Goal: Task Accomplishment & Management: Manage account settings

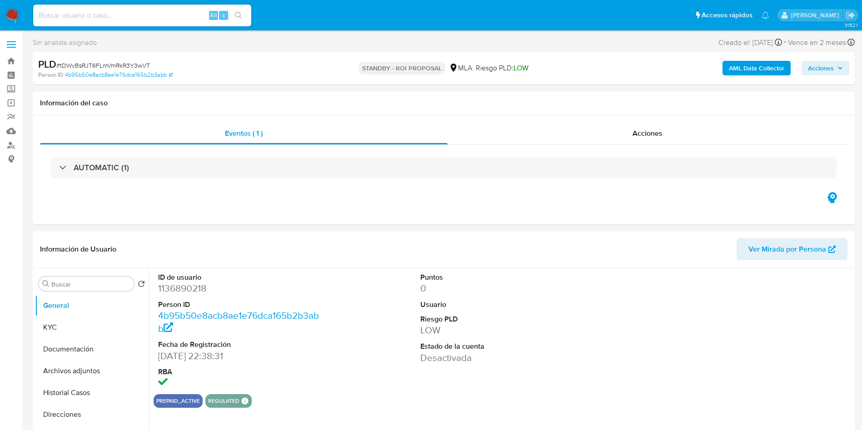
select select "10"
click at [125, 60] on div "PLD # tDWvBsRJT6FLmVmRkR3Y3wVT" at bounding box center [171, 65] width 267 height 14
copy span "tDWvBsRJT6FLmVmRkR3Y3wVT"
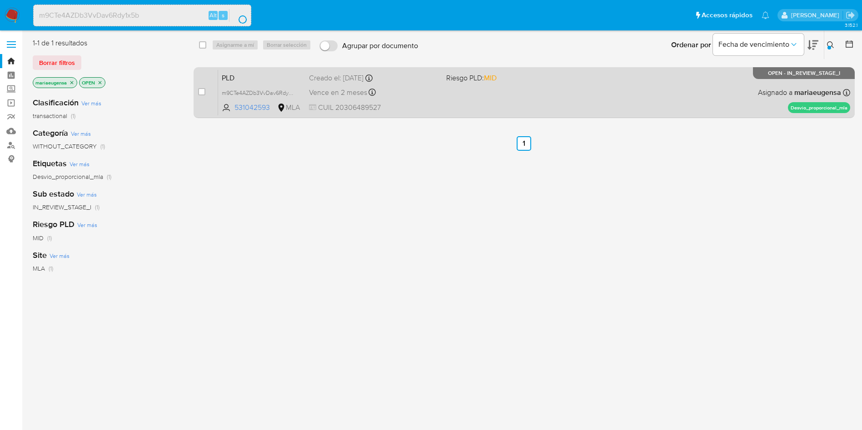
click at [265, 75] on span "PLD" at bounding box center [262, 77] width 80 height 12
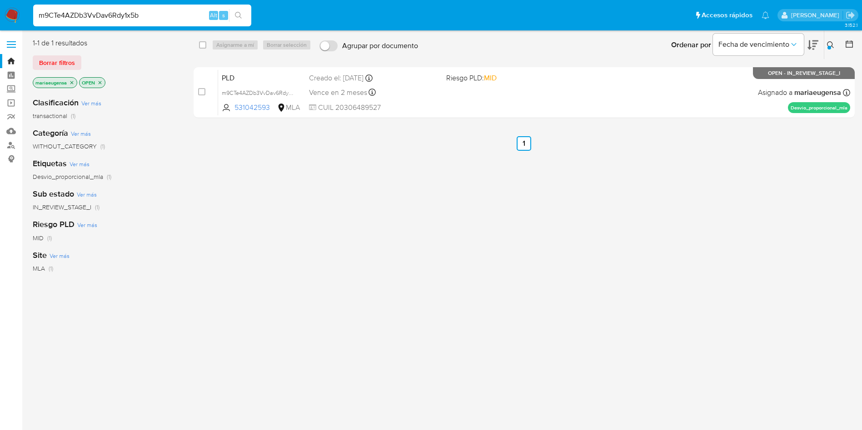
click at [119, 18] on input "m9CTe4AZDb3VvDav6Rdy1x5b" at bounding box center [142, 16] width 218 height 12
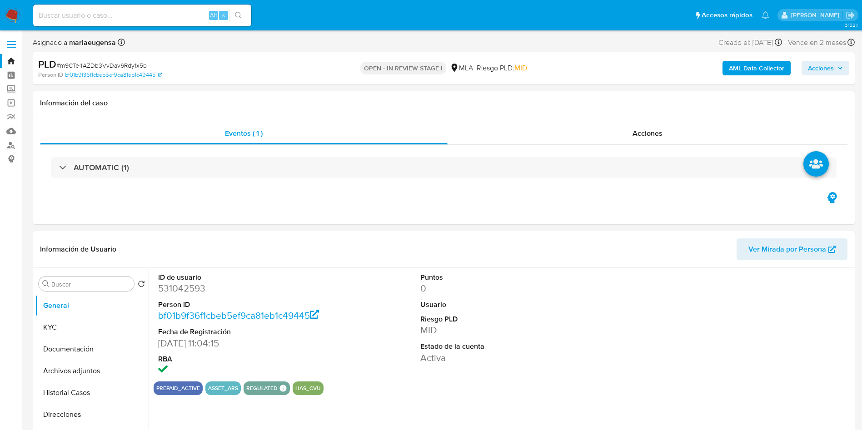
select select "10"
click at [196, 290] on dd "531042593" at bounding box center [241, 288] width 166 height 13
copy dd "531042593"
click at [83, 327] on button "KYC" at bounding box center [88, 328] width 106 height 22
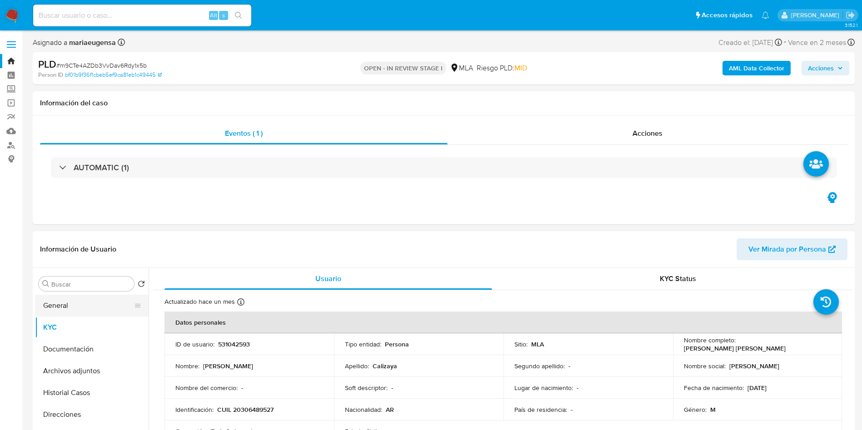
click at [100, 300] on button "General" at bounding box center [88, 306] width 106 height 22
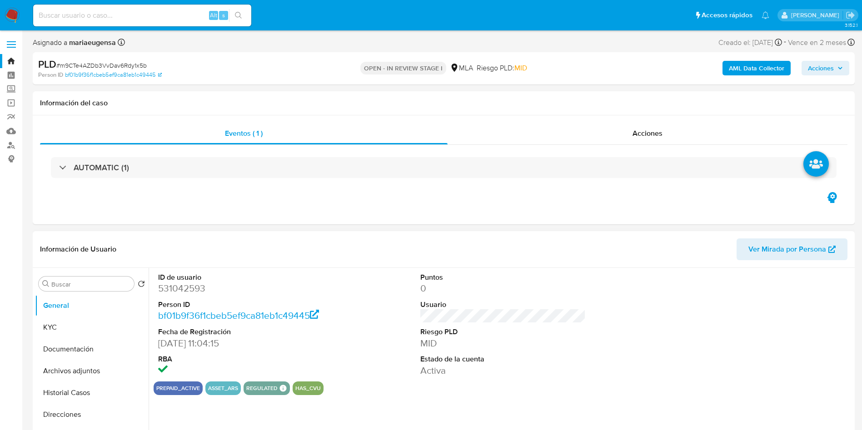
click at [181, 285] on dd "531042593" at bounding box center [241, 288] width 166 height 13
copy dd "531042593"
click at [111, 338] on button "Documentación" at bounding box center [88, 349] width 106 height 22
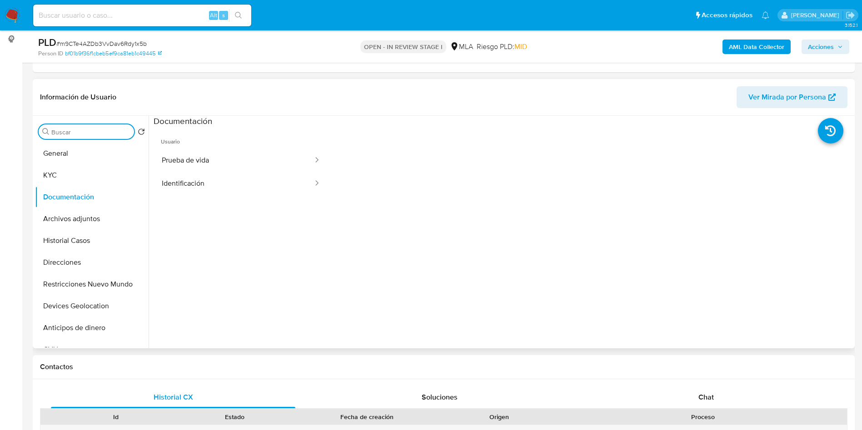
click at [104, 134] on input "Buscar" at bounding box center [90, 132] width 79 height 8
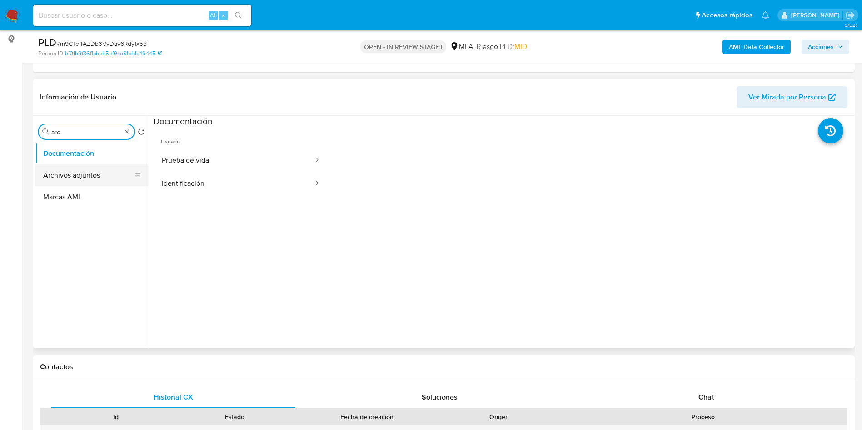
type input "arc"
click at [104, 175] on button "Archivos adjuntos" at bounding box center [88, 175] width 106 height 22
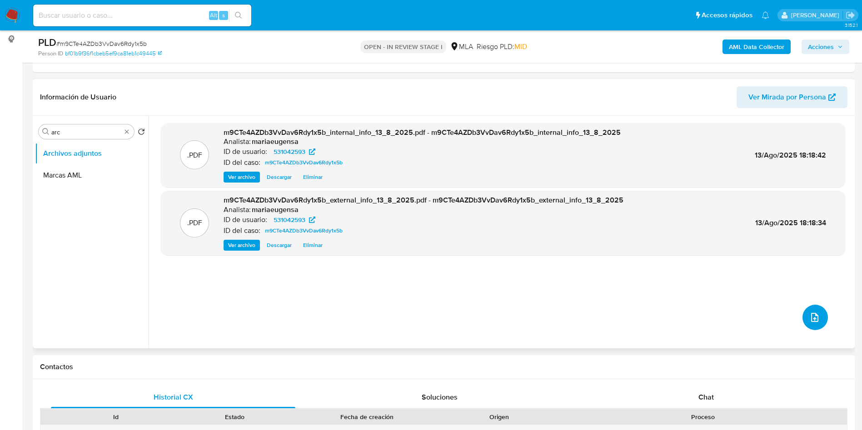
click at [812, 321] on icon "upload-file" at bounding box center [814, 317] width 11 height 11
click at [680, 393] on div "Chat" at bounding box center [706, 398] width 244 height 22
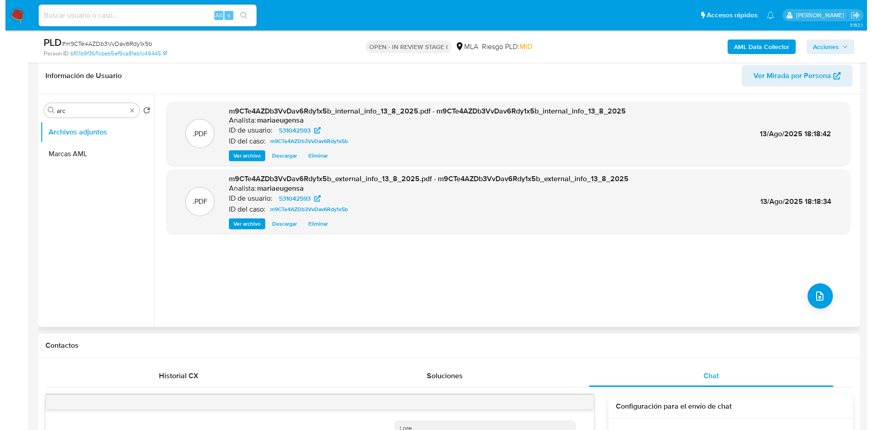
scroll to position [52, 0]
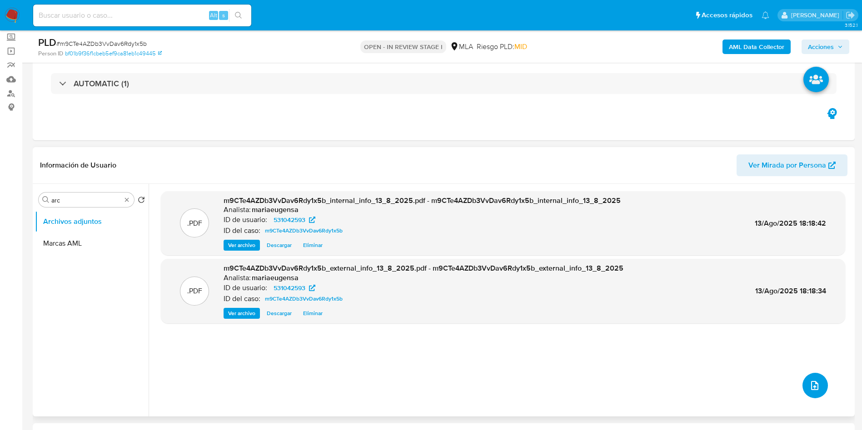
click at [809, 388] on icon "upload-file" at bounding box center [814, 385] width 11 height 11
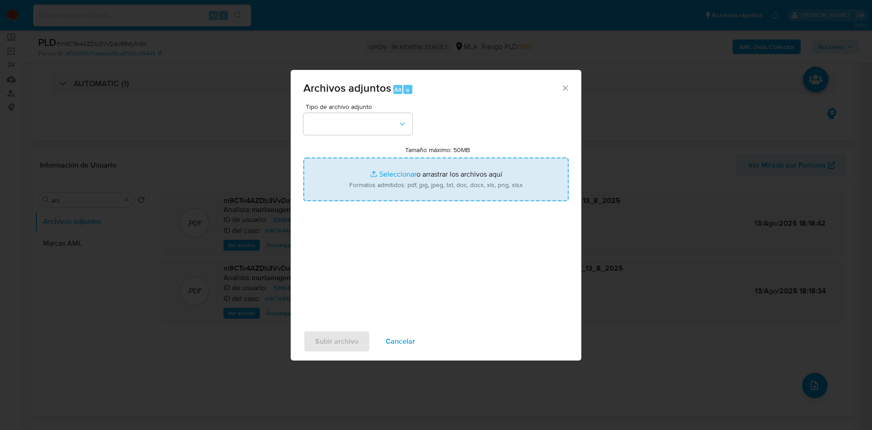
click at [399, 184] on input "Tamaño máximo: 50MB Seleccionar archivos" at bounding box center [436, 180] width 265 height 44
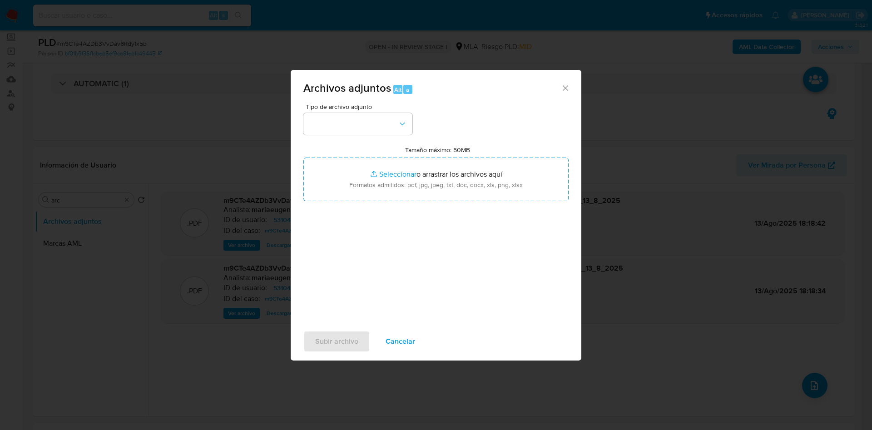
type input "C:\fakepath\Caselog m9CTe4AZDb3VvDav6Rdy1x5b_2025_07_18_02_29_20.docx"
click at [352, 126] on button "button" at bounding box center [358, 124] width 109 height 22
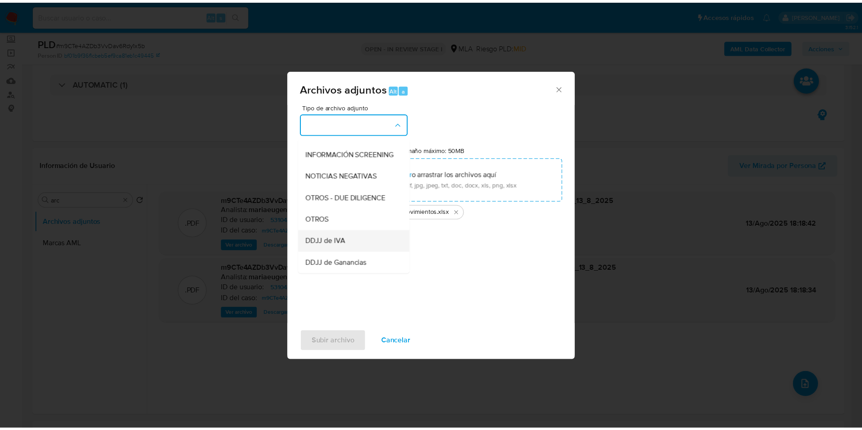
scroll to position [136, 0]
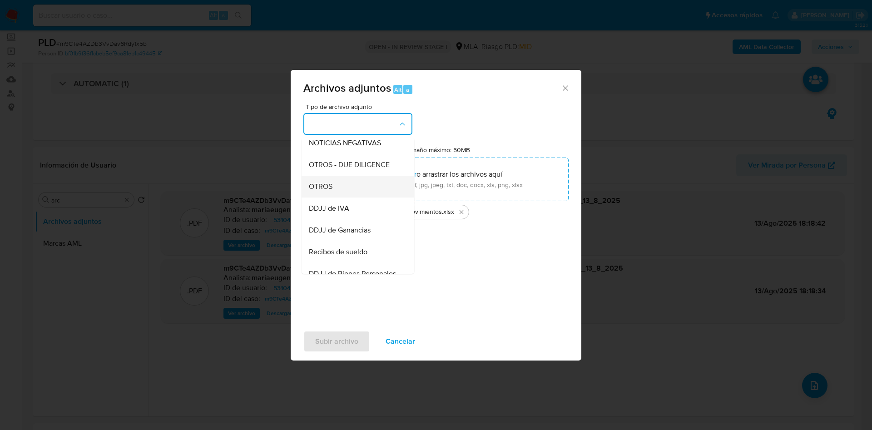
click at [325, 190] on span "OTROS" at bounding box center [321, 186] width 24 height 9
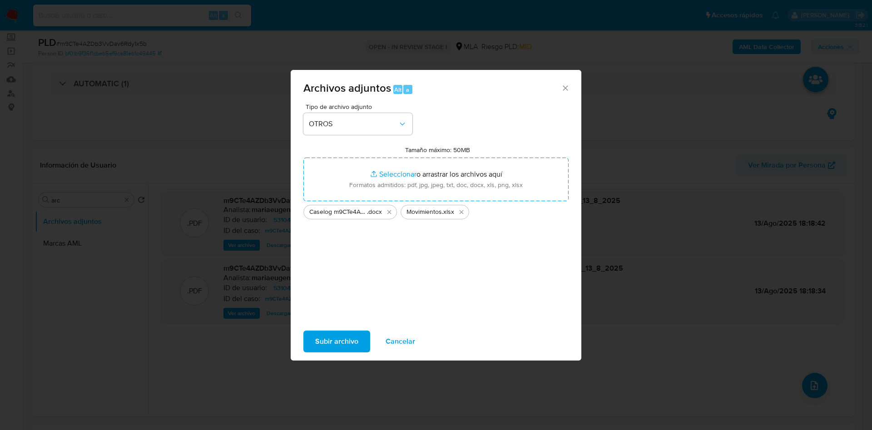
click at [346, 337] on span "Subir archivo" at bounding box center [336, 342] width 43 height 20
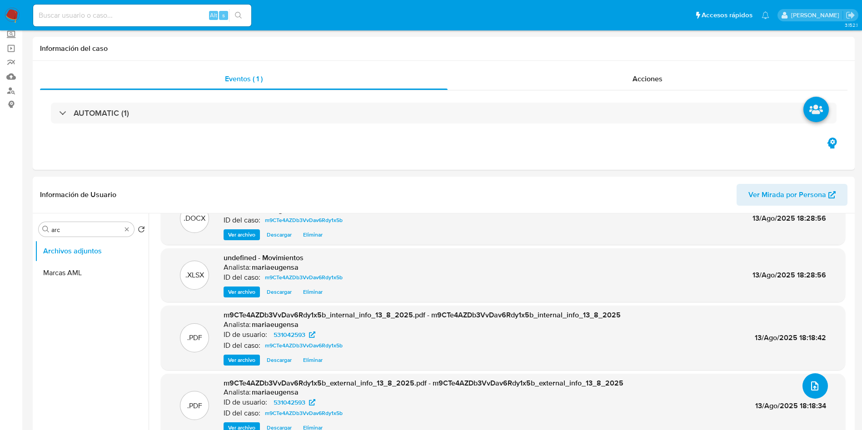
scroll to position [0, 0]
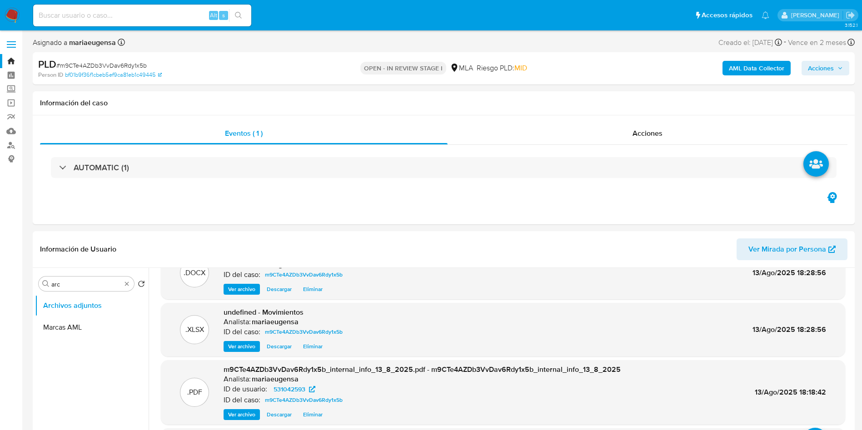
click at [825, 70] on span "Acciones" at bounding box center [821, 68] width 26 height 15
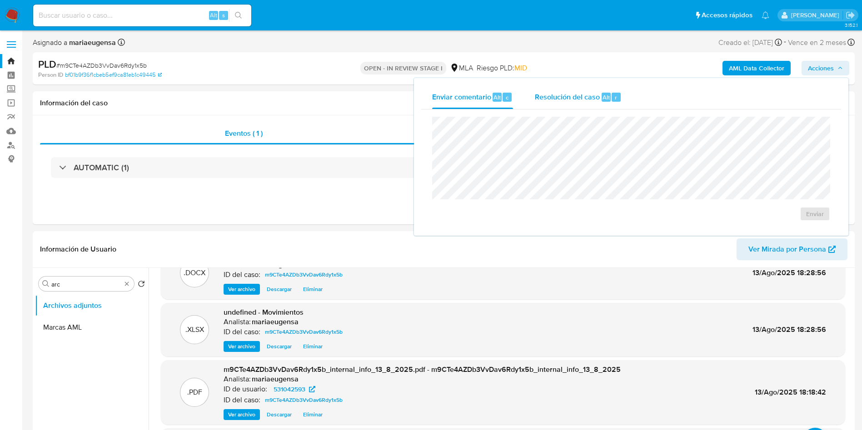
click at [602, 100] on span "Alt" at bounding box center [605, 97] width 7 height 9
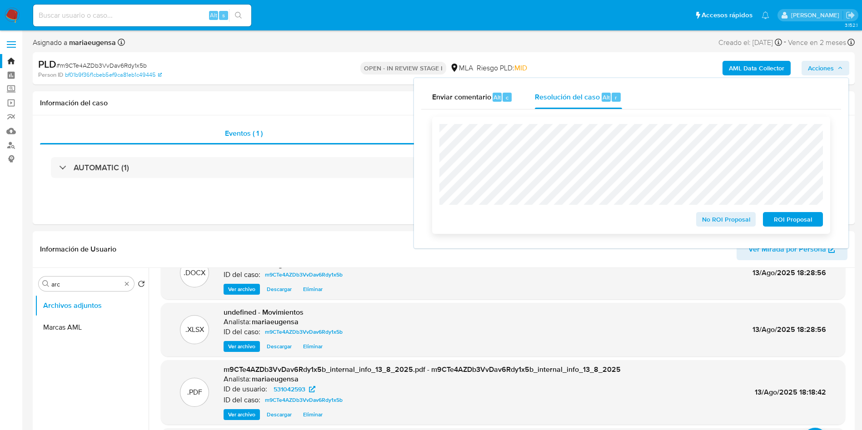
click at [710, 224] on span "No ROI Proposal" at bounding box center [725, 219] width 47 height 13
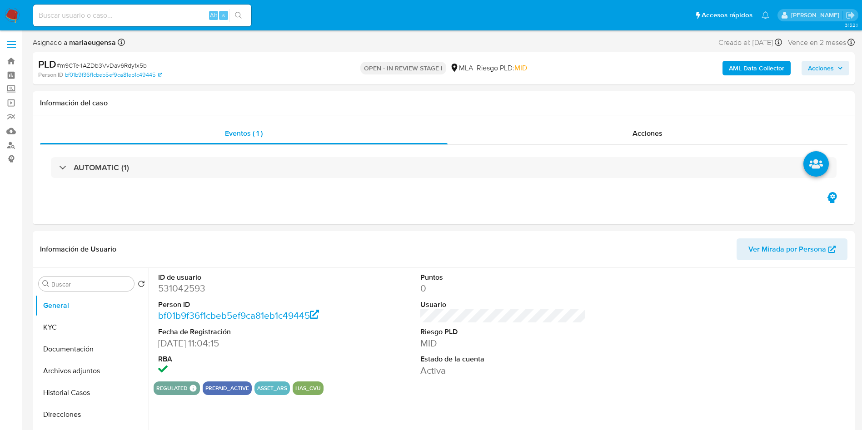
select select "10"
click at [377, 339] on div "ID de usuario 531042593 Person ID bf01b9f36f1cbeb5ef9ca81eb1c49445 Fecha de Reg…" at bounding box center [503, 325] width 699 height 114
click at [170, 288] on dd "531042593" at bounding box center [241, 288] width 166 height 13
copy dd "531042593"
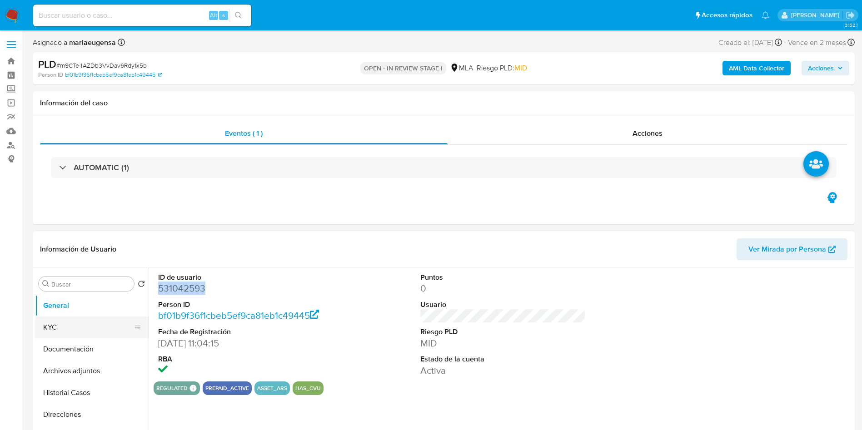
click at [110, 320] on button "KYC" at bounding box center [88, 328] width 106 height 22
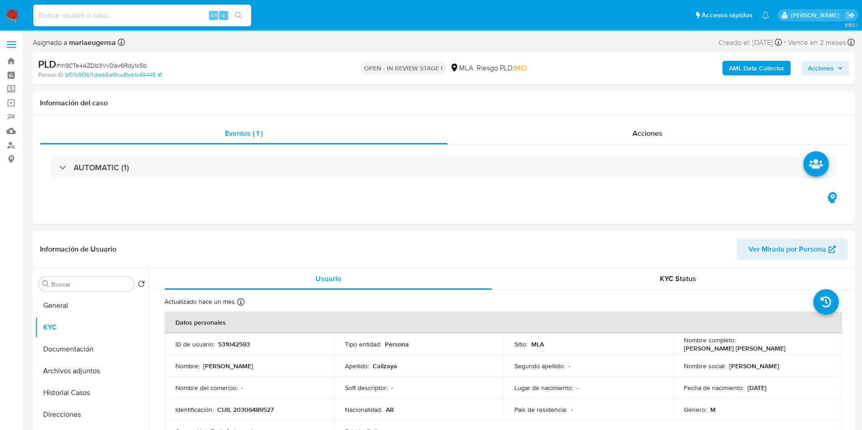
click at [256, 414] on p "CUIL 20306489527" at bounding box center [245, 410] width 56 height 8
click at [256, 413] on p "CUIL 20306489527" at bounding box center [245, 410] width 56 height 8
copy p "20306489527"
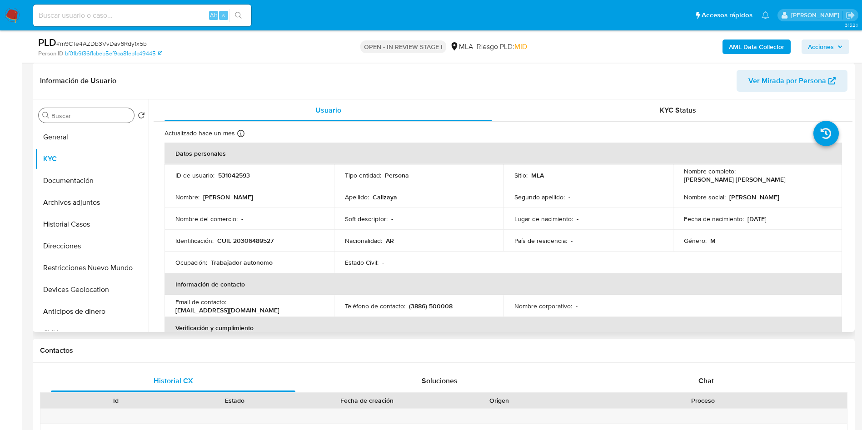
click at [103, 114] on input "Buscar" at bounding box center [90, 116] width 79 height 8
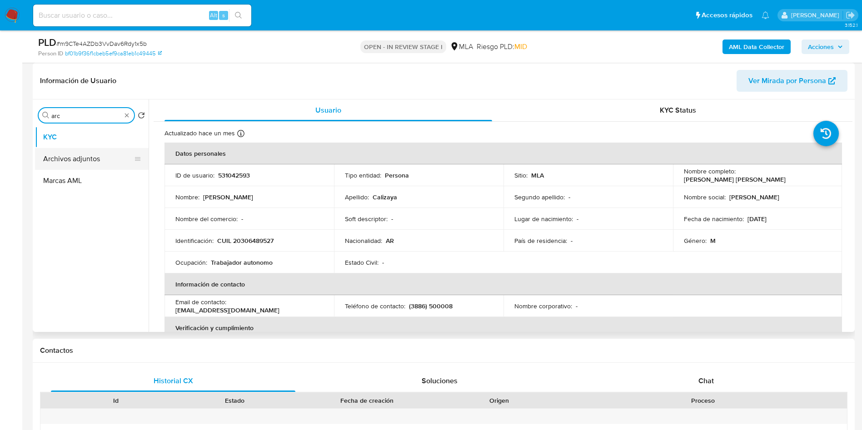
type input "arc"
click at [104, 158] on button "Archivos adjuntos" at bounding box center [88, 159] width 106 height 22
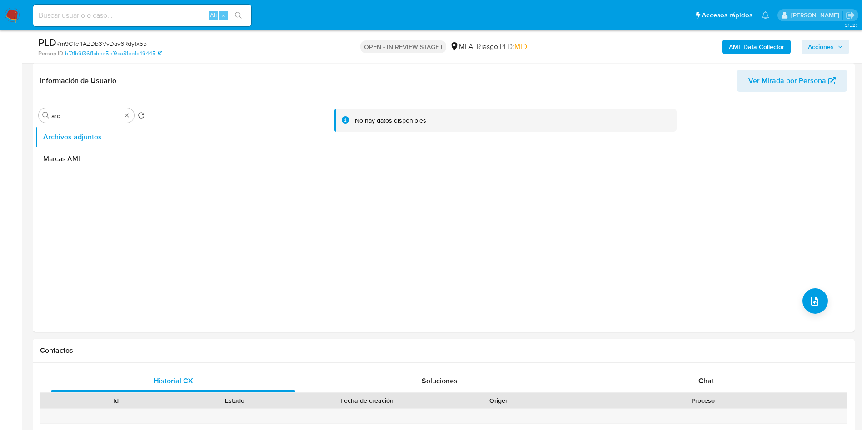
click at [736, 47] on b "AML Data Collector" at bounding box center [756, 47] width 55 height 15
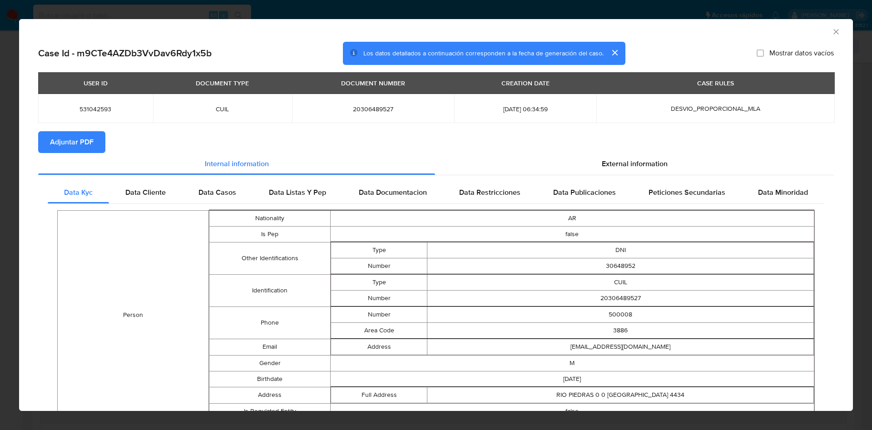
drag, startPoint x: 827, startPoint y: 32, endPoint x: 820, endPoint y: 36, distance: 8.1
click at [832, 31] on icon "Cerrar ventana" at bounding box center [836, 31] width 9 height 9
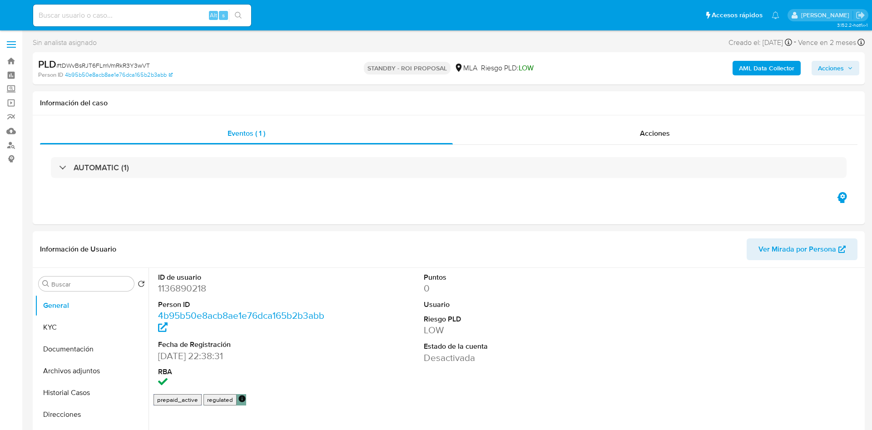
select select "10"
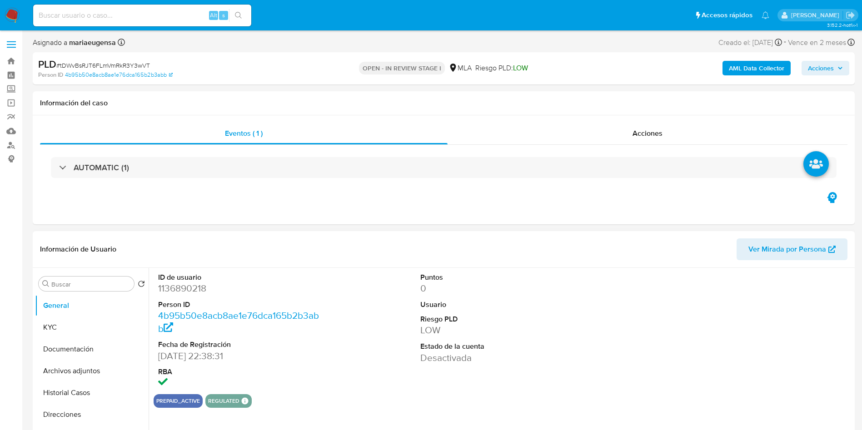
select select "10"
click at [108, 282] on input "Buscar" at bounding box center [90, 284] width 79 height 8
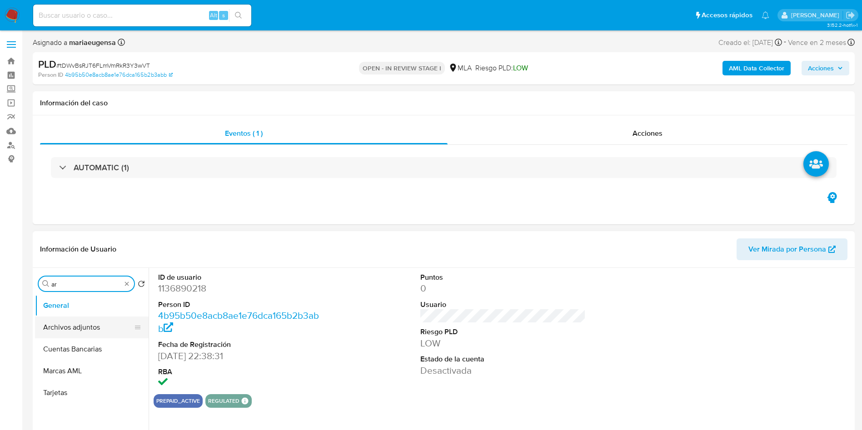
type input "ar"
click at [97, 331] on button "Archivos adjuntos" at bounding box center [92, 328] width 114 height 22
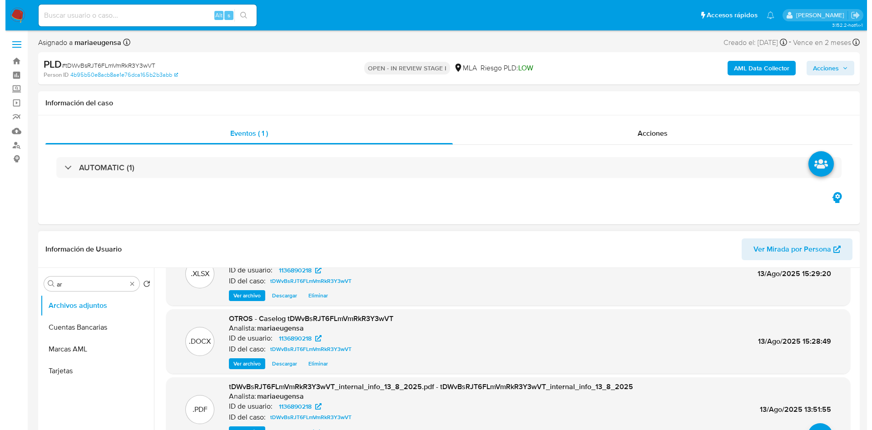
scroll to position [51, 0]
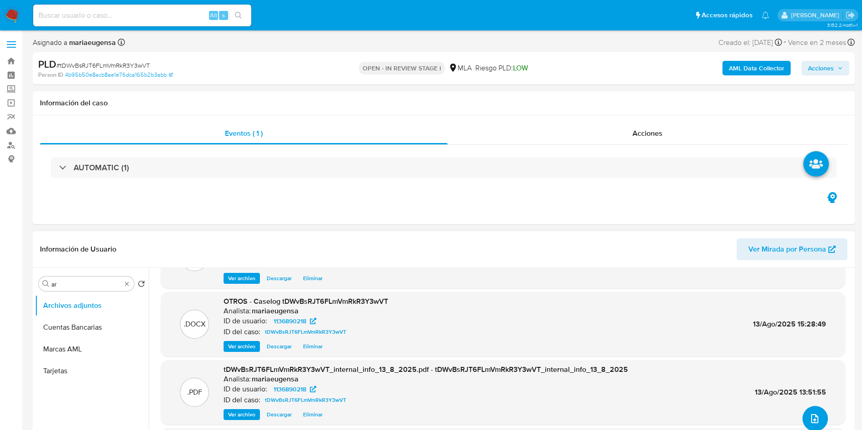
click at [808, 413] on button "upload-file" at bounding box center [814, 418] width 25 height 25
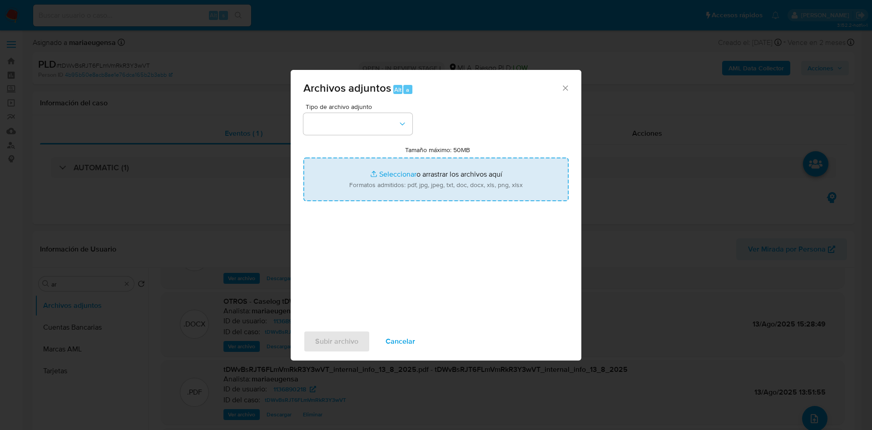
click at [366, 190] on input "Tamaño máximo: 50MB Seleccionar archivos" at bounding box center [436, 180] width 265 height 44
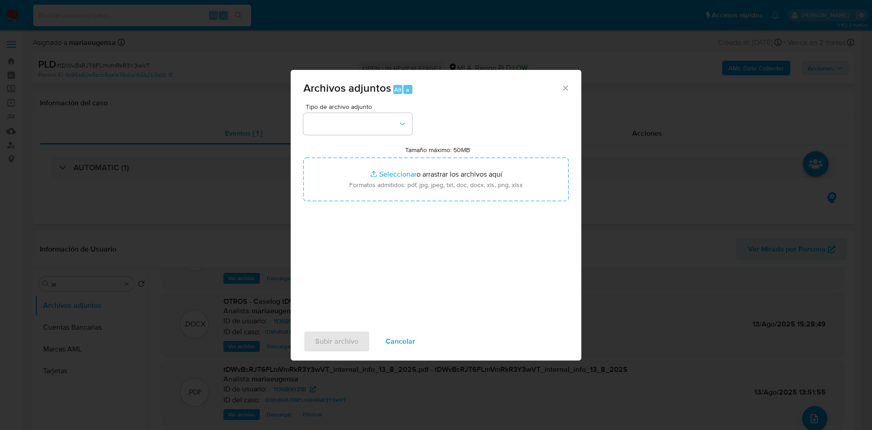
type input "C:\fakepath\Caselog tDWvBsRJT6FLmVmRkR3Y3wVT v2.docx"
click at [324, 122] on button "button" at bounding box center [358, 124] width 109 height 22
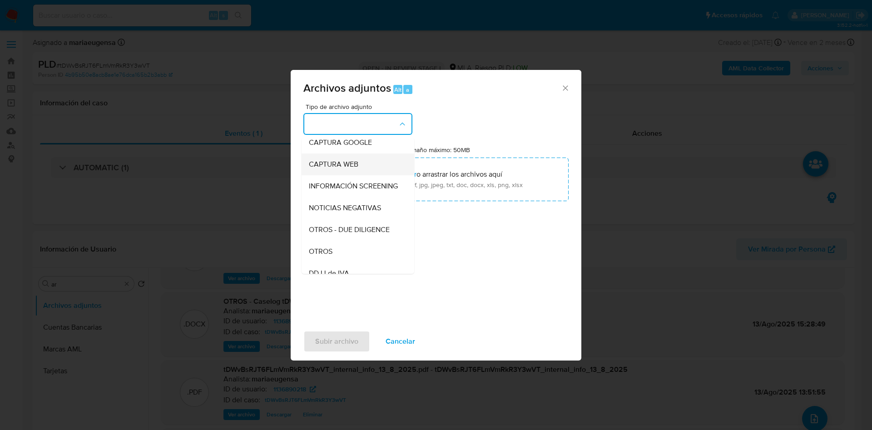
scroll to position [136, 0]
click at [319, 191] on span "OTROS" at bounding box center [321, 186] width 24 height 9
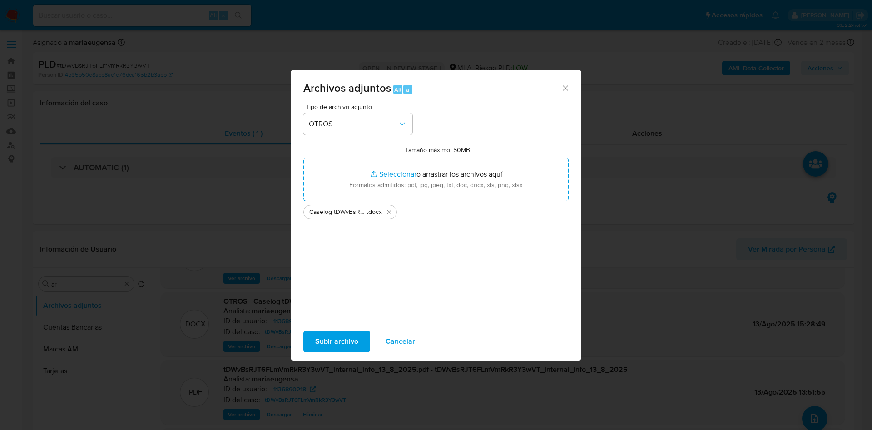
click at [325, 340] on span "Subir archivo" at bounding box center [336, 342] width 43 height 20
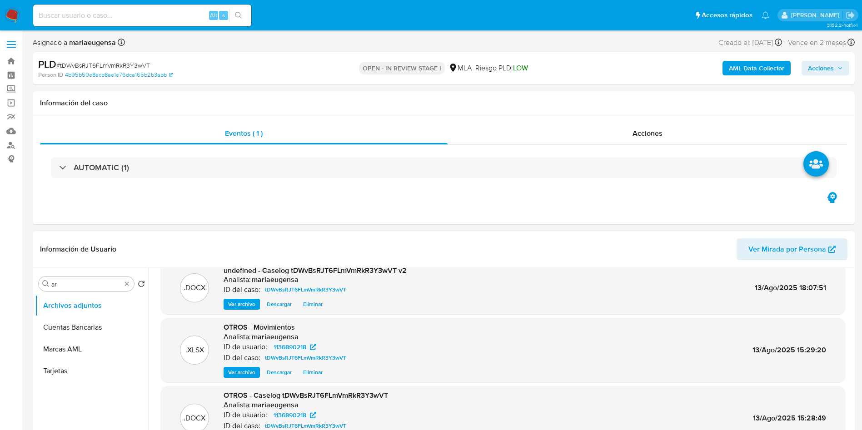
scroll to position [0, 0]
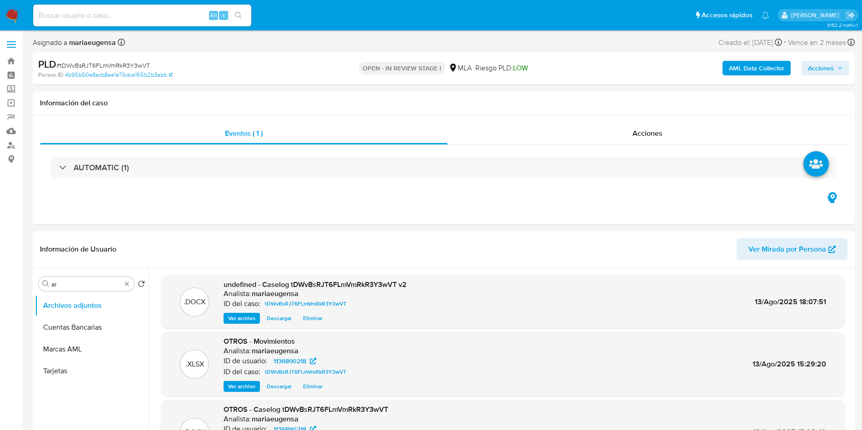
drag, startPoint x: 827, startPoint y: 61, endPoint x: 813, endPoint y: 74, distance: 18.7
click at [825, 65] on span "Acciones" at bounding box center [821, 68] width 26 height 15
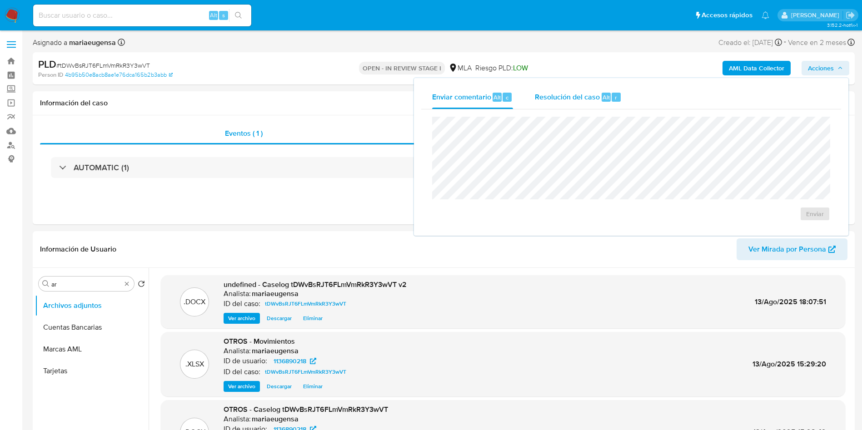
click at [602, 100] on span "Alt" at bounding box center [605, 97] width 7 height 9
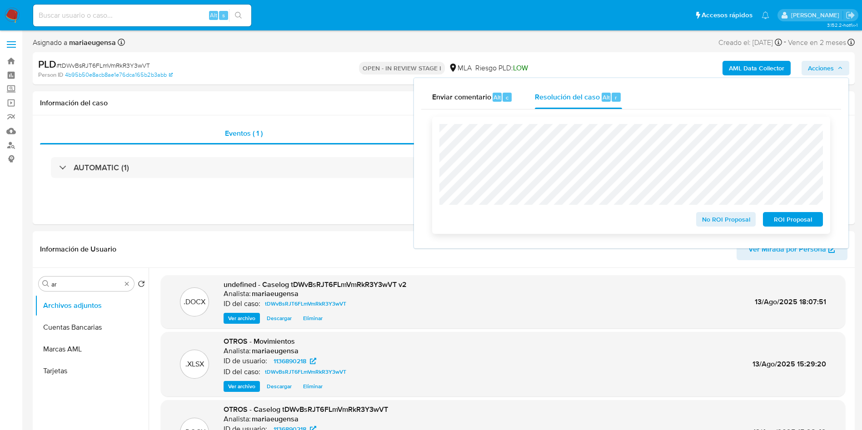
click at [799, 224] on span "ROI Proposal" at bounding box center [792, 219] width 47 height 13
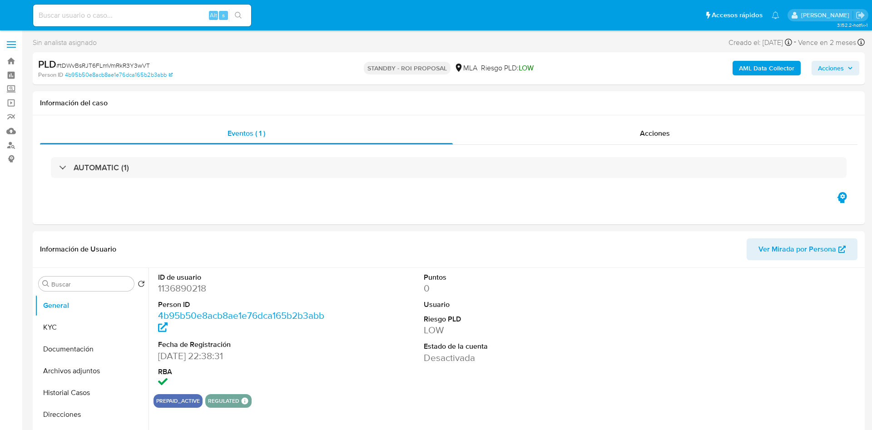
select select "10"
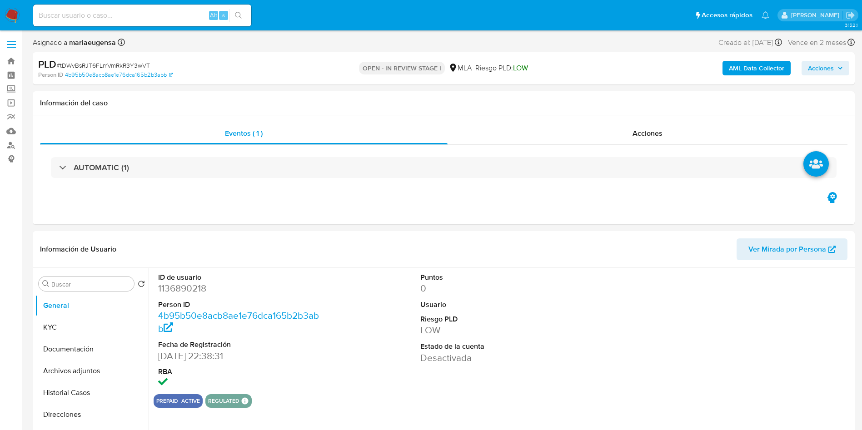
select select "10"
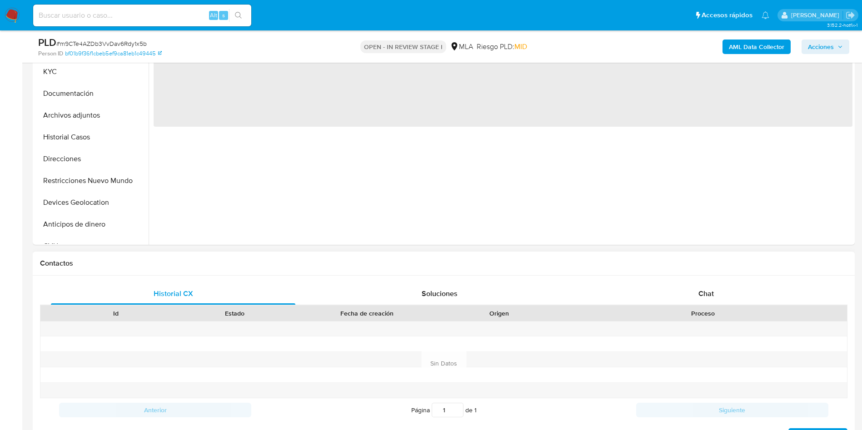
scroll to position [273, 0]
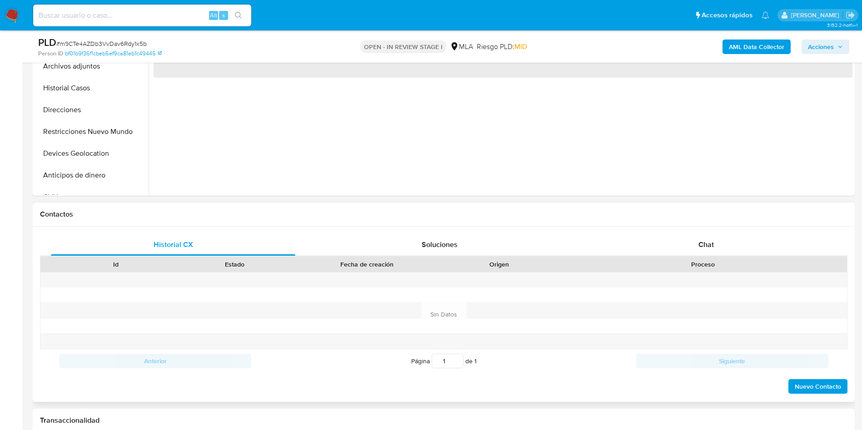
click at [717, 256] on div "Id Estado Fecha de creación Origen Proceso" at bounding box center [443, 264] width 807 height 16
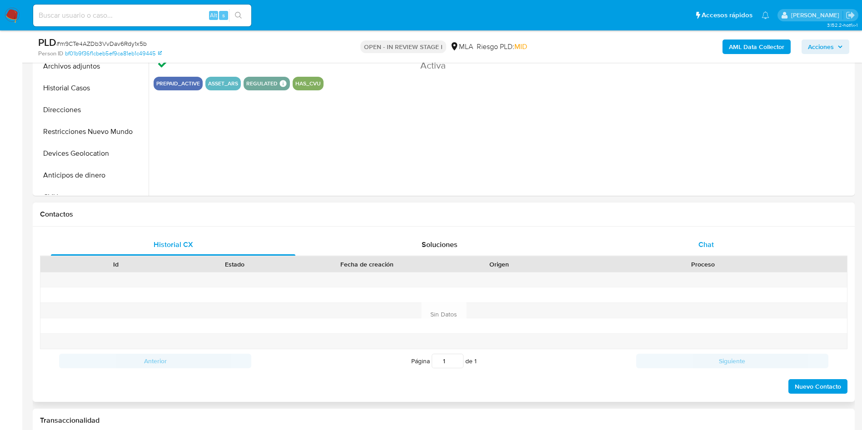
click at [717, 252] on div "Chat" at bounding box center [706, 245] width 244 height 22
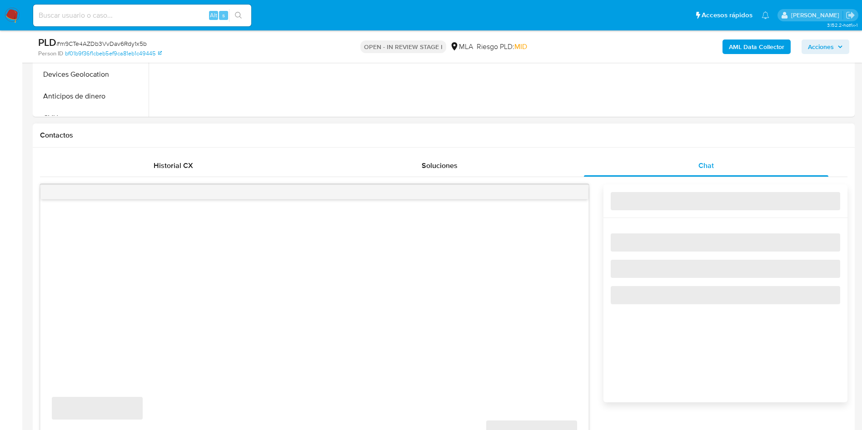
select select "10"
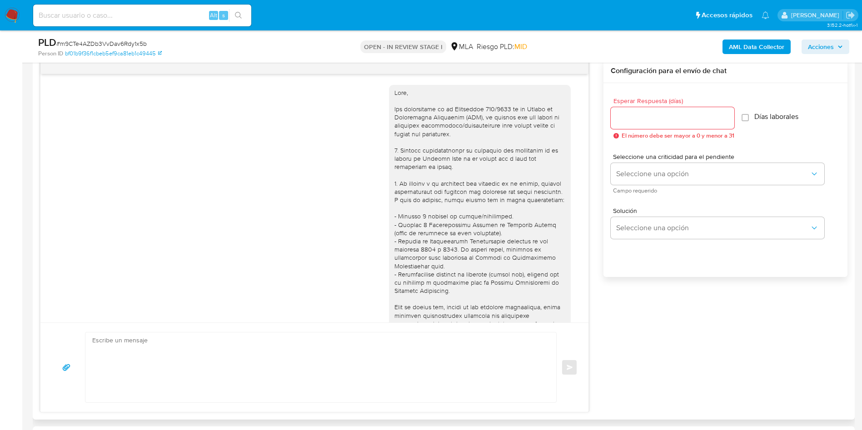
scroll to position [466, 0]
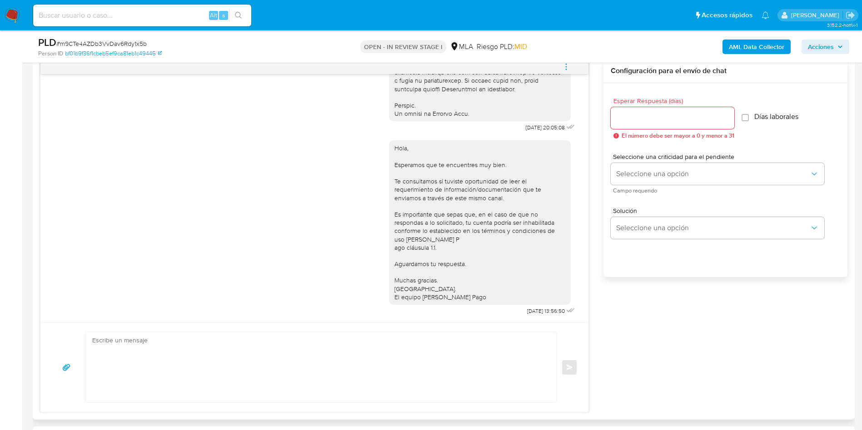
click at [565, 66] on icon "menu-action" at bounding box center [566, 67] width 8 height 8
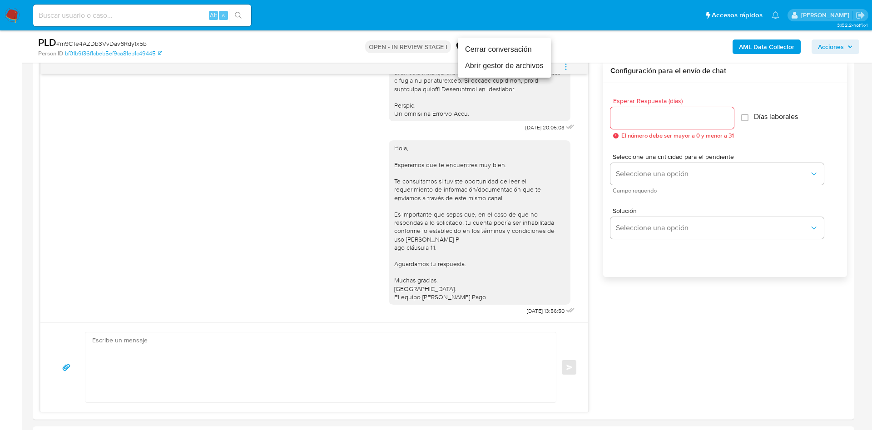
click at [538, 52] on li "Cerrar conversación" at bounding box center [504, 49] width 93 height 16
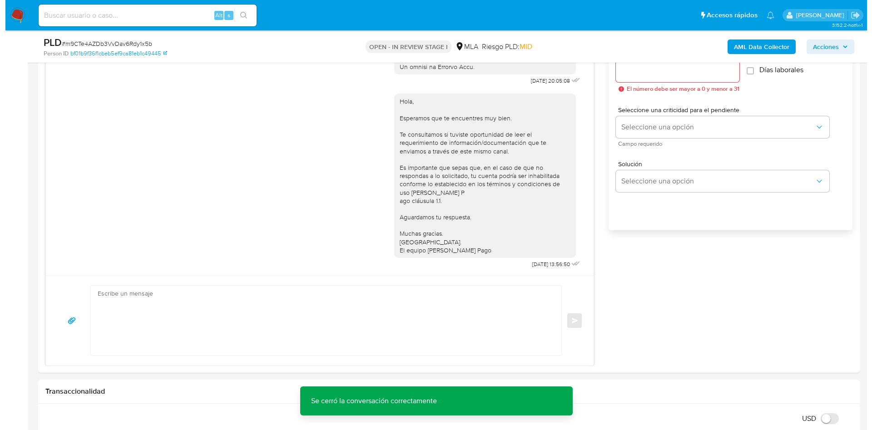
scroll to position [545, 0]
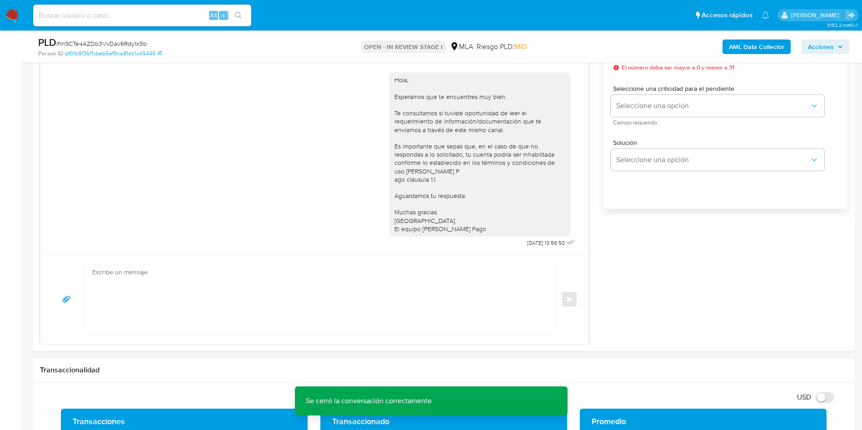
click at [755, 33] on div "PLD # m9CTe4AZDb3VvDav6Rdy1x5b Person ID bf01b9f36f1cbeb5ef9ca81eb1c49445 OPEN …" at bounding box center [444, 46] width 822 height 32
click at [747, 49] on b "AML Data Collector" at bounding box center [756, 47] width 55 height 15
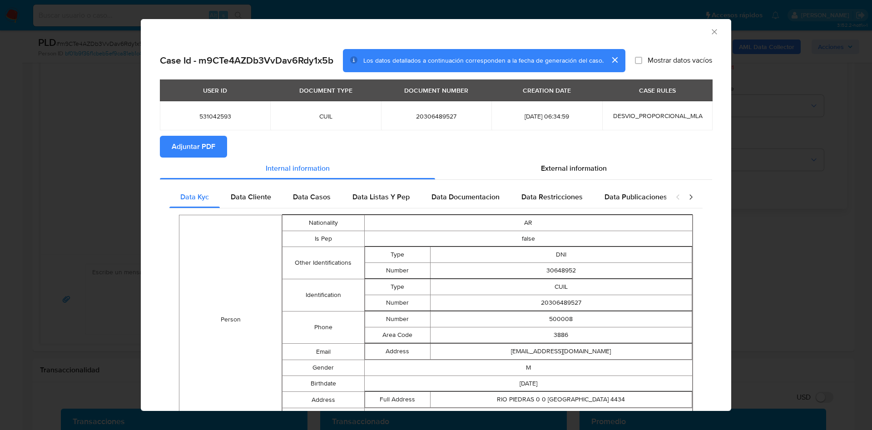
click at [196, 142] on span "Adjuntar PDF" at bounding box center [194, 147] width 44 height 20
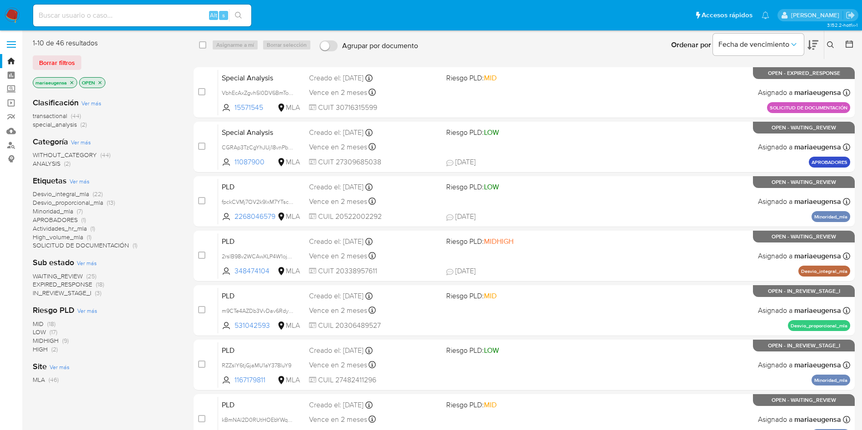
click at [833, 46] on icon at bounding box center [830, 44] width 7 height 7
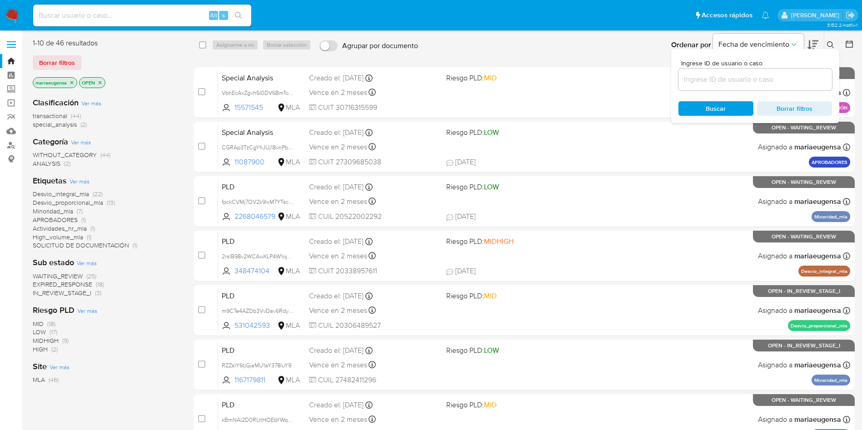
click at [762, 86] on div at bounding box center [755, 80] width 154 height 22
drag, startPoint x: 767, startPoint y: 76, endPoint x: 783, endPoint y: 69, distance: 16.9
click at [767, 75] on input at bounding box center [755, 80] width 154 height 12
paste input "4q7LgdbuJCIlr95dq5XpKSYB"
type input "4q7LgdbuJCIlr95dq5XpKSYB"
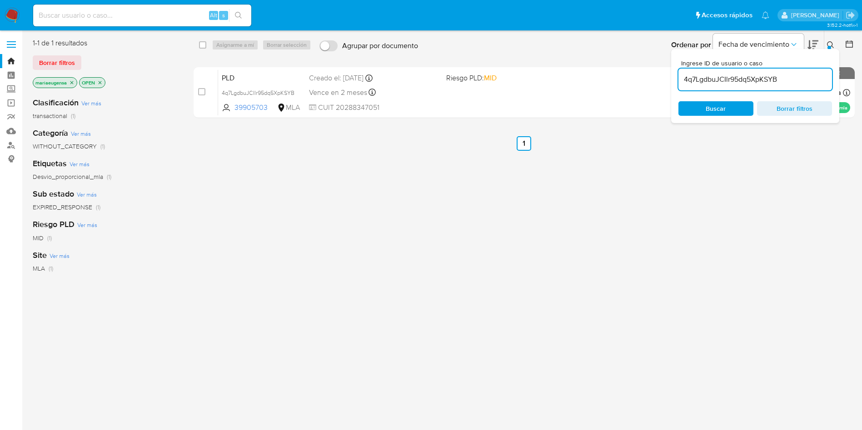
click at [832, 45] on icon at bounding box center [830, 44] width 7 height 7
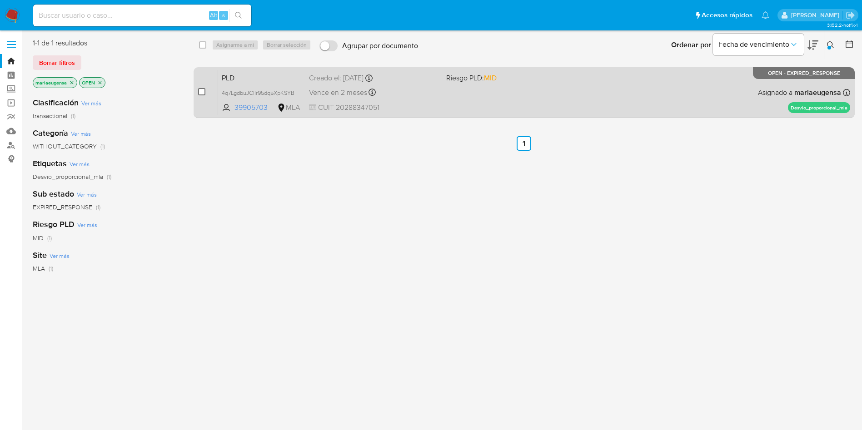
click at [203, 91] on input "checkbox" at bounding box center [201, 91] width 7 height 7
checkbox input "true"
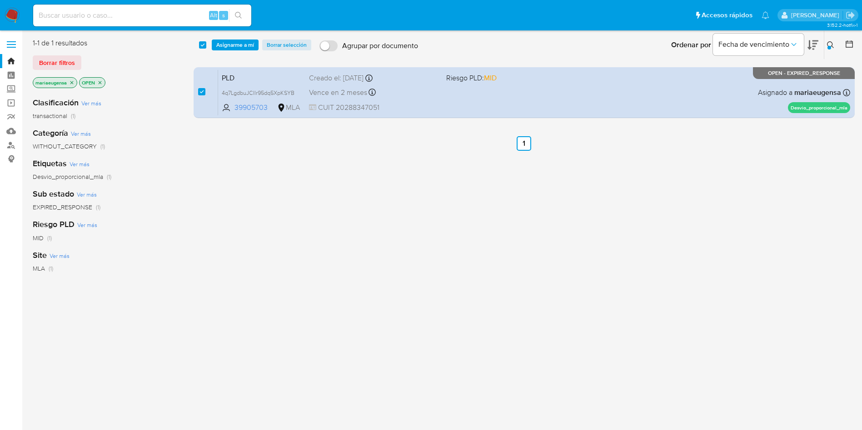
click at [249, 36] on div "select-all-cases-checkbox Asignarme a mí Borrar selección Agrupar por documento…" at bounding box center [525, 45] width 662 height 28
click at [244, 43] on span "Asignarme a mí" at bounding box center [235, 44] width 38 height 9
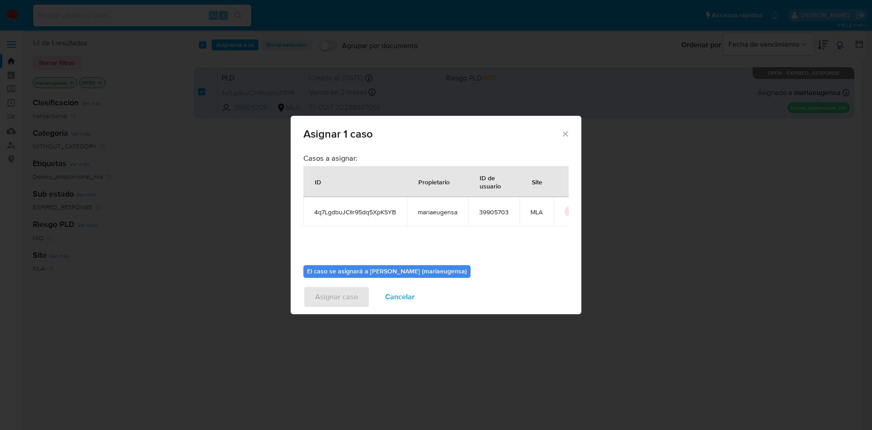
scroll to position [47, 0]
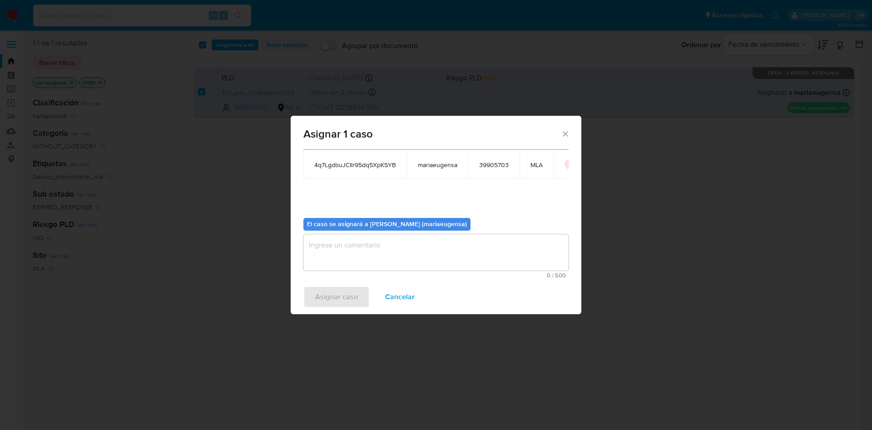
click at [330, 252] on textarea "assign-modal" at bounding box center [436, 252] width 265 height 36
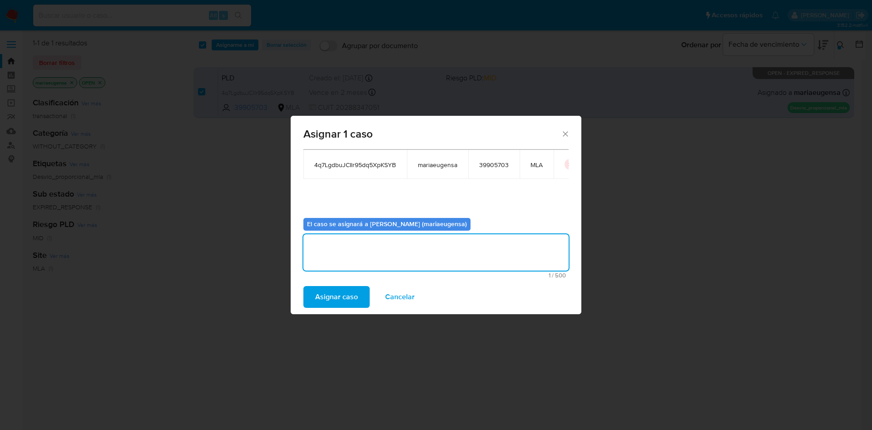
click at [322, 289] on span "Asignar caso" at bounding box center [336, 297] width 43 height 20
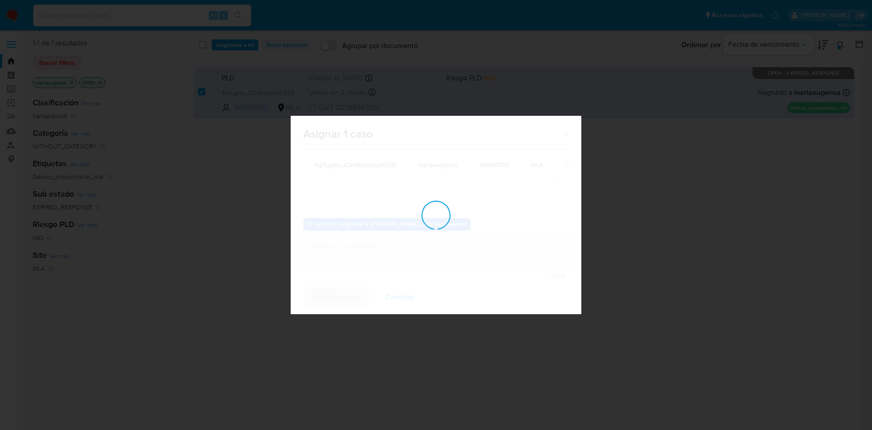
checkbox input "false"
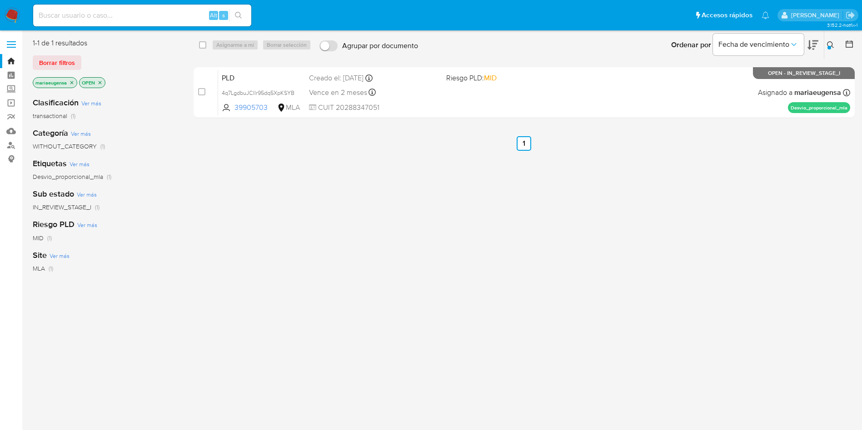
click at [827, 45] on icon at bounding box center [830, 44] width 7 height 7
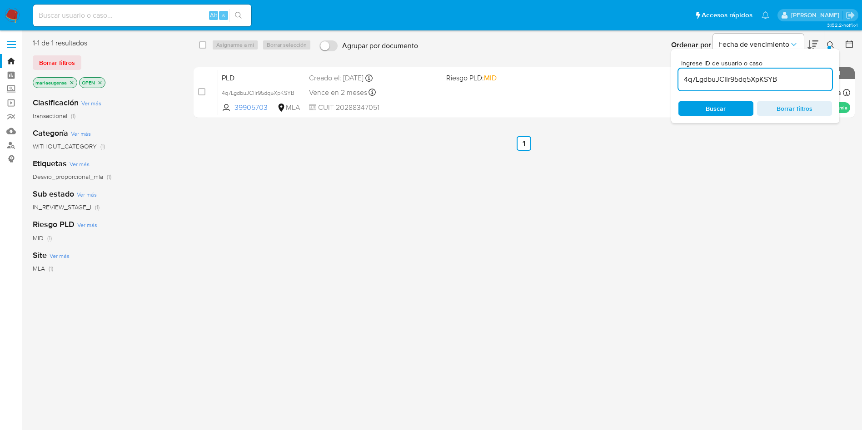
click at [805, 75] on input "4q7LgdbuJCIlr95dq5XpKSYB" at bounding box center [755, 80] width 154 height 12
click at [804, 75] on input "4q7LgdbuJCIlr95dq5XpKSYB" at bounding box center [755, 80] width 154 height 12
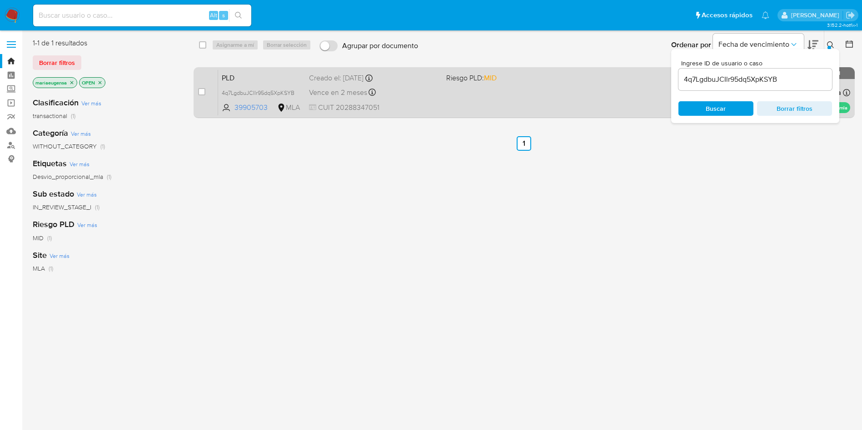
click at [249, 75] on span "PLD" at bounding box center [262, 77] width 80 height 12
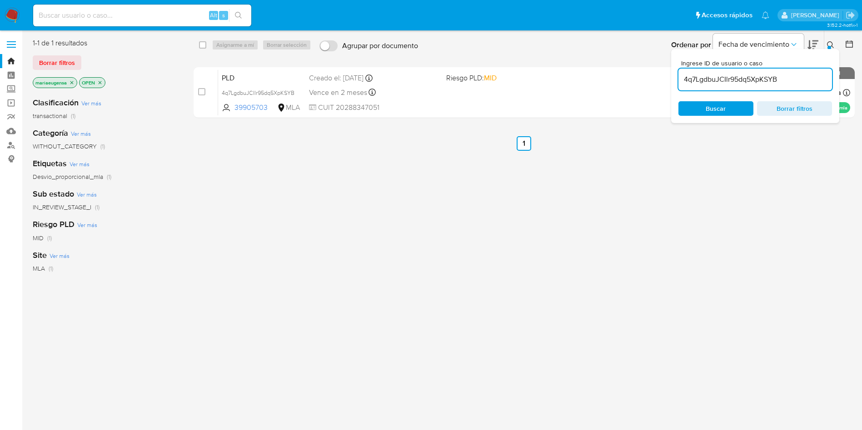
click at [740, 78] on input "4q7LgdbuJCIlr95dq5XpKSYB" at bounding box center [755, 80] width 154 height 12
paste input "I6wljvvEFhvDmzIMtT2y2Uke"
type input "I6wljvvEFhvDmzIMtT2y2Uke"
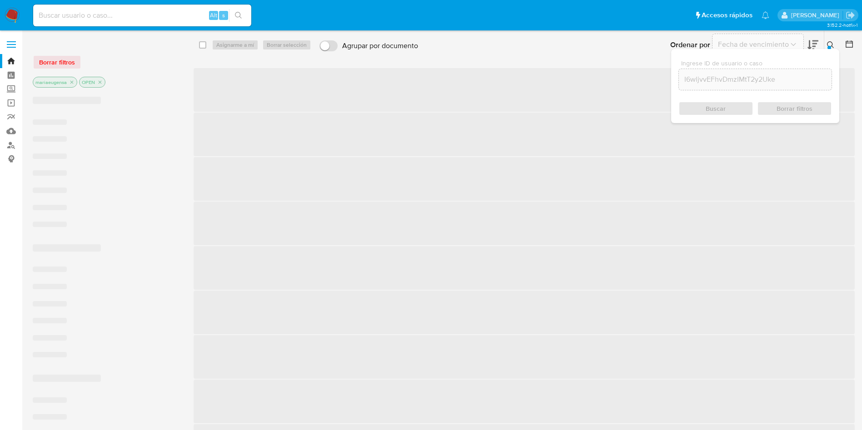
click at [833, 44] on icon at bounding box center [830, 44] width 7 height 7
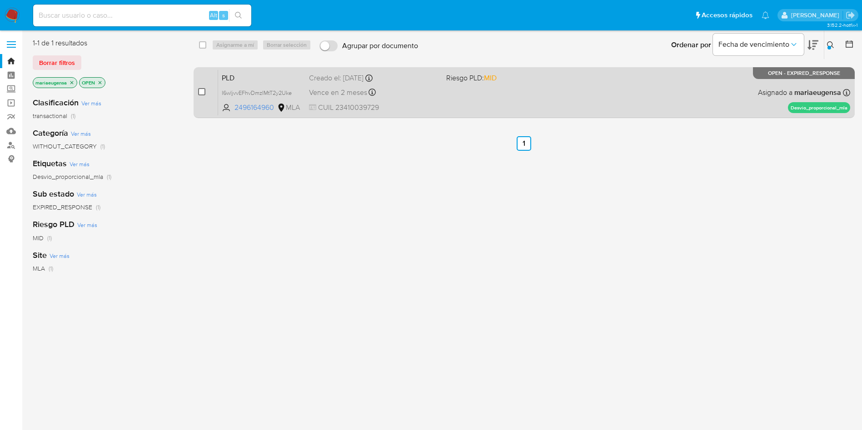
click at [199, 89] on input "checkbox" at bounding box center [201, 91] width 7 height 7
checkbox input "true"
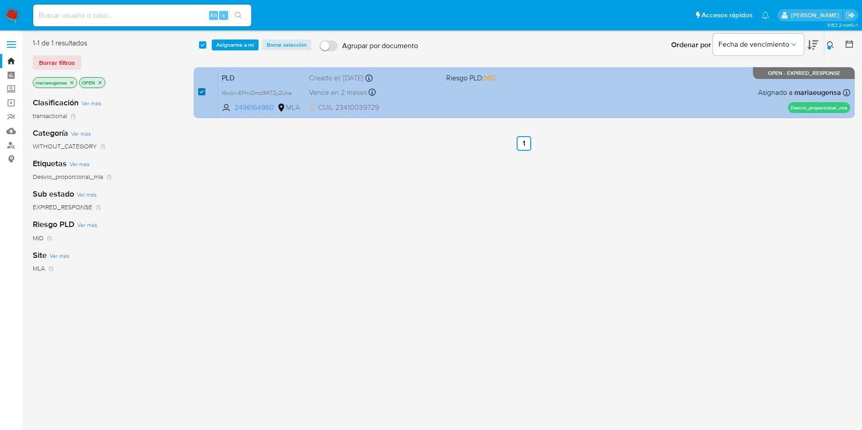
checkbox input "true"
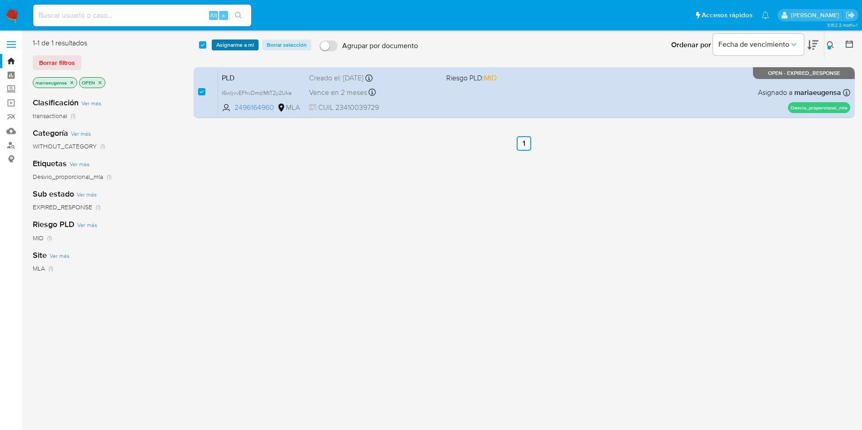
click at [221, 50] on div "select-all-cases-checkbox Asignarme a mí Borrar selección Agrupar por documento…" at bounding box center [525, 45] width 662 height 28
click at [221, 49] on span "Asignarme a mí" at bounding box center [235, 44] width 38 height 9
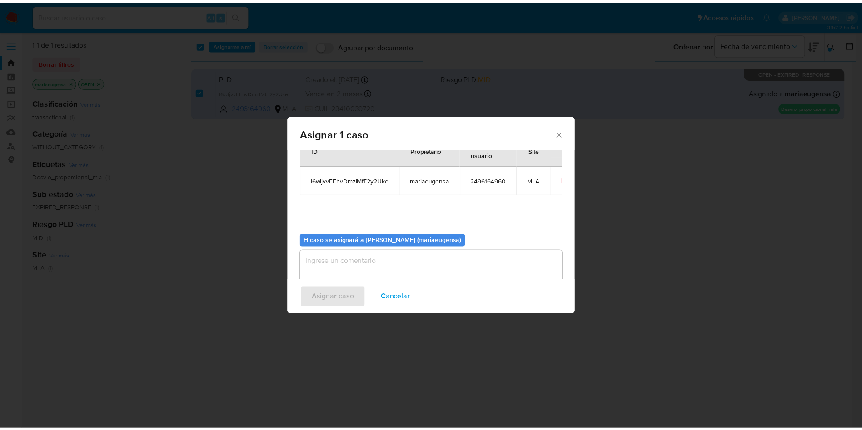
scroll to position [47, 0]
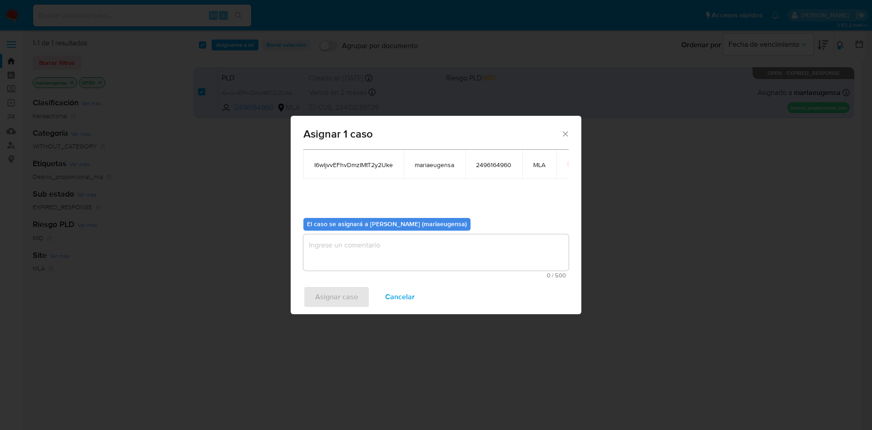
click at [343, 249] on textarea "assign-modal" at bounding box center [436, 252] width 265 height 36
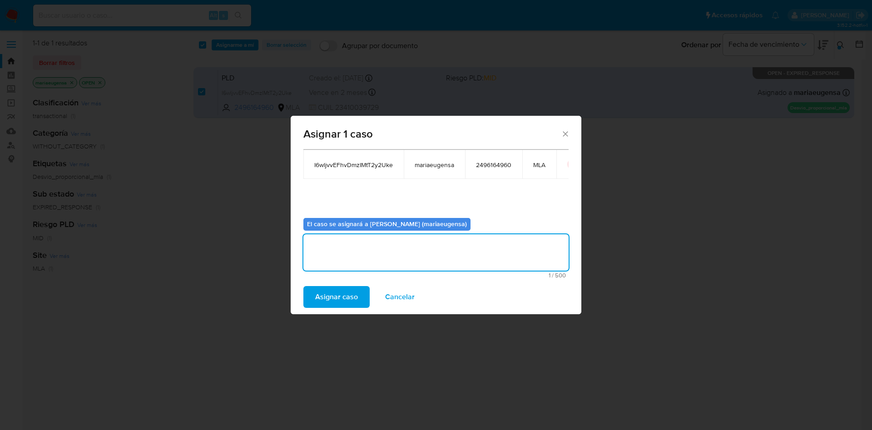
click at [335, 297] on span "Asignar caso" at bounding box center [336, 297] width 43 height 20
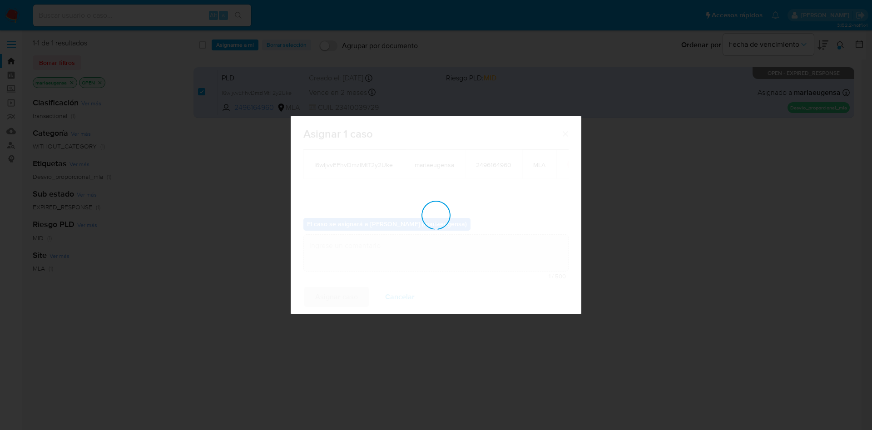
checkbox input "false"
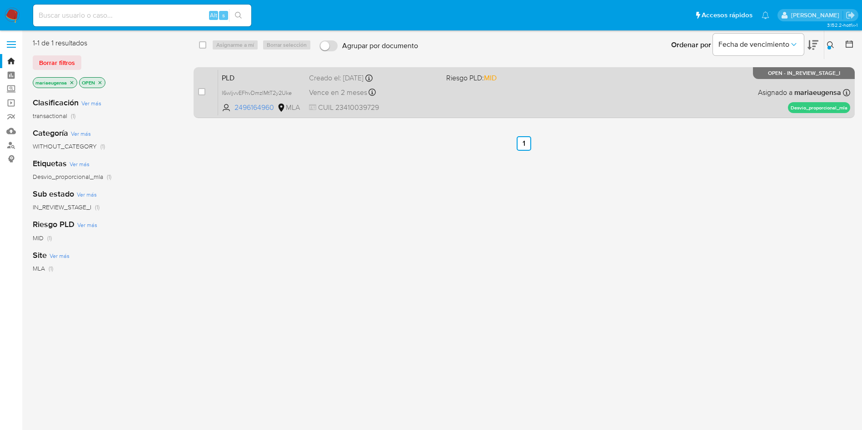
click at [260, 77] on span "PLD" at bounding box center [262, 77] width 80 height 12
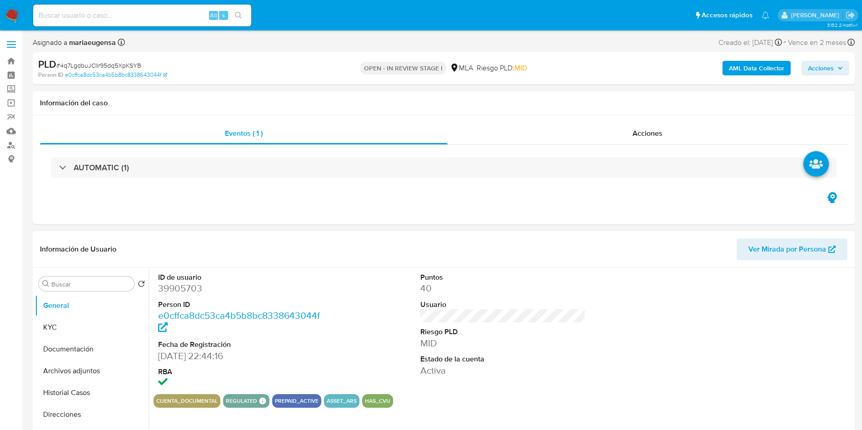
select select "10"
click at [181, 291] on dd "39905703" at bounding box center [241, 288] width 166 height 13
click at [181, 290] on dd "39905703" at bounding box center [241, 288] width 166 height 13
copy dd "39905703"
click at [183, 287] on dd "39905703" at bounding box center [241, 288] width 166 height 13
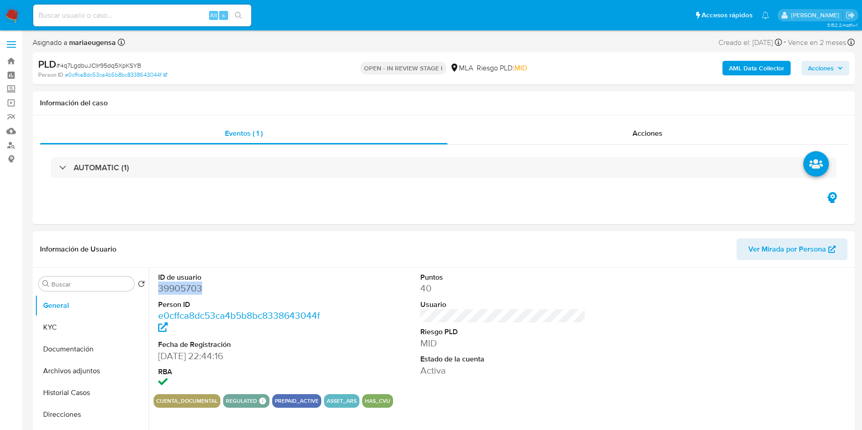
copy dd "39905703"
click at [183, 287] on dd "39905703" at bounding box center [241, 288] width 166 height 13
click at [111, 321] on button "KYC" at bounding box center [88, 328] width 106 height 22
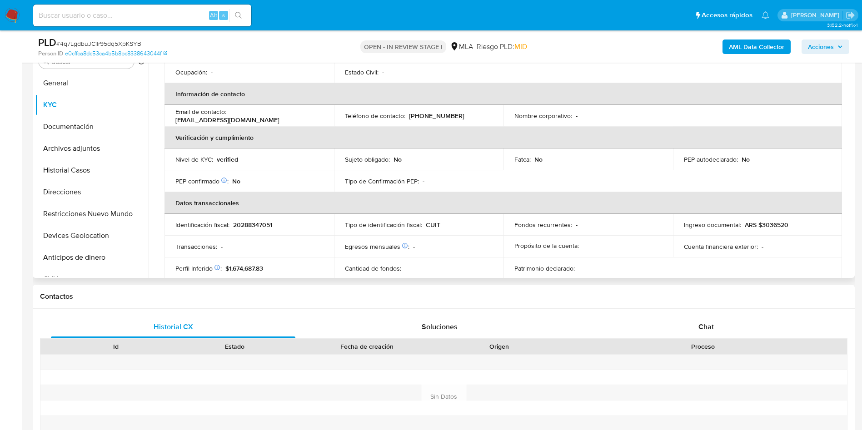
scroll to position [68, 0]
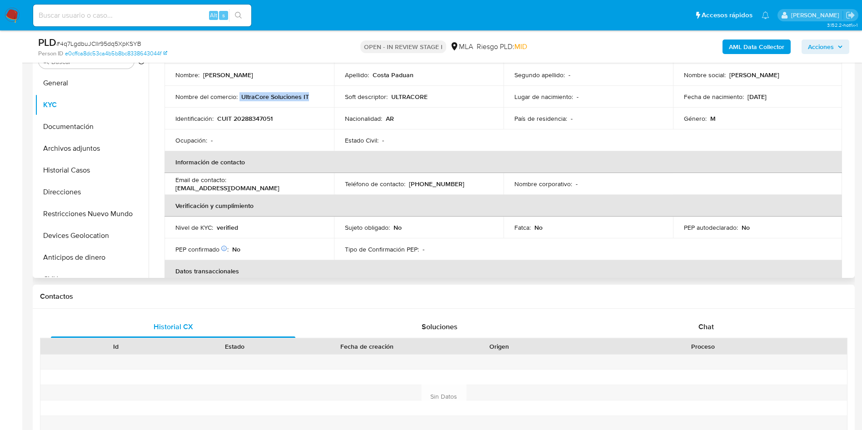
drag, startPoint x: 238, startPoint y: 96, endPoint x: 320, endPoint y: 94, distance: 82.3
click at [320, 94] on div "Nombre del comercio : UltraCore Soluciones IT" at bounding box center [249, 97] width 148 height 8
copy div "UltraCore Soluciones IT"
click at [131, 44] on span "# 4q7LgdbuJCIlr95dq5XpKSYB" at bounding box center [98, 43] width 85 height 9
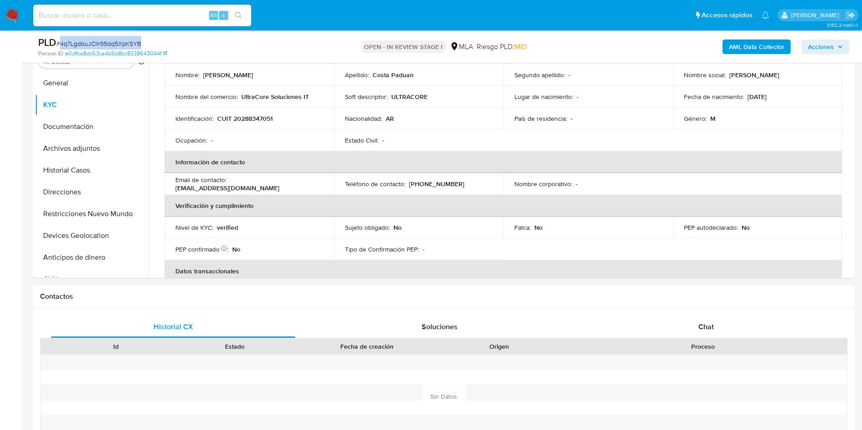
copy span "4q7LgdbuJCIlr95dq5XpKSYB"
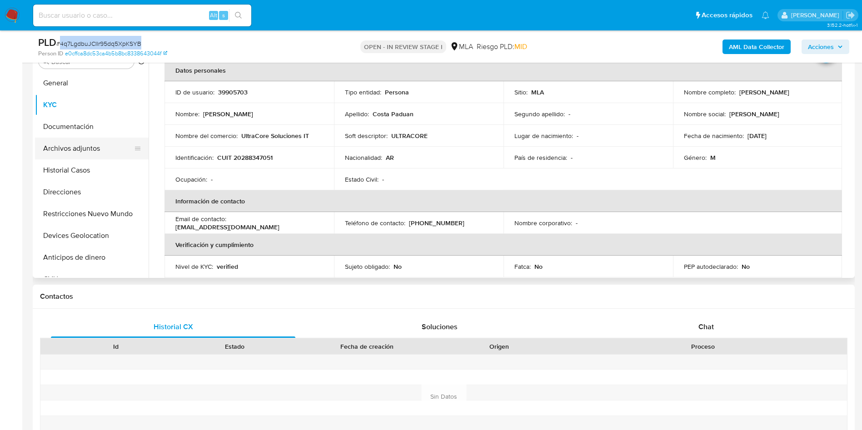
scroll to position [0, 0]
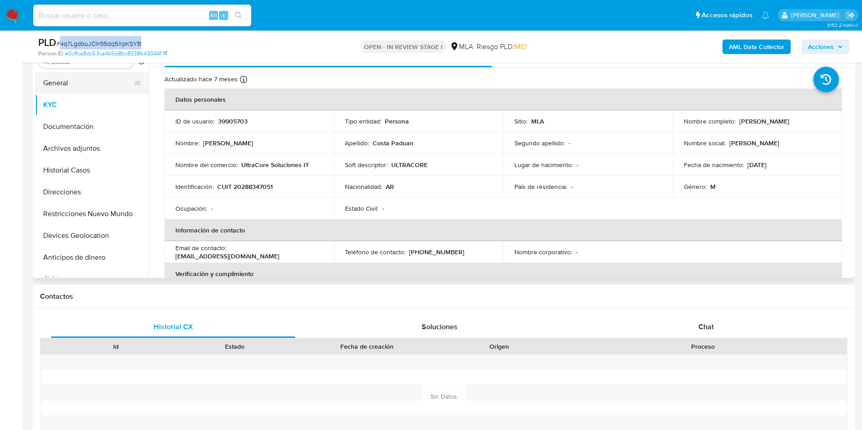
drag, startPoint x: 81, startPoint y: 82, endPoint x: 109, endPoint y: 90, distance: 28.7
click at [81, 82] on button "General" at bounding box center [88, 83] width 106 height 22
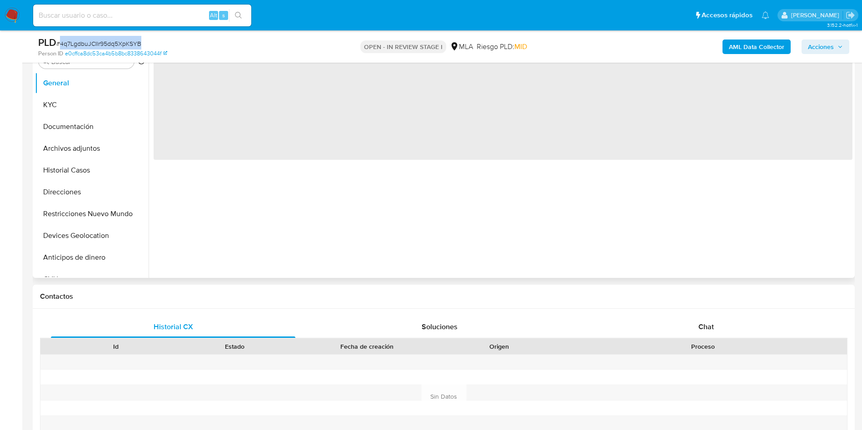
scroll to position [122, 0]
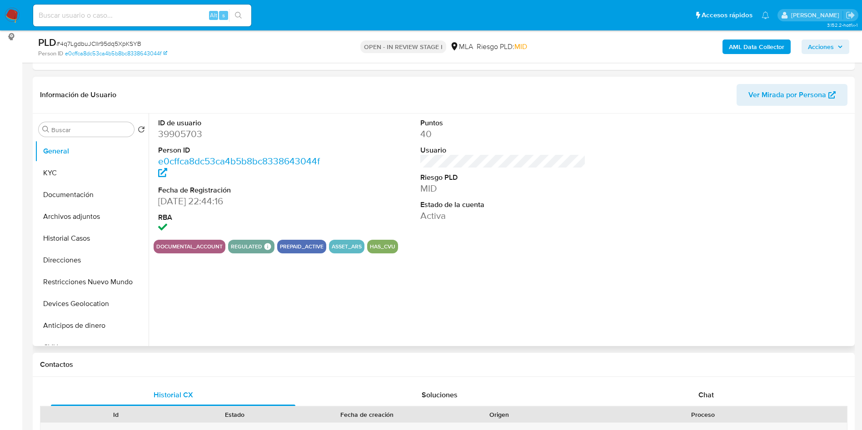
click at [180, 128] on dd "39905703" at bounding box center [241, 134] width 166 height 13
click at [180, 126] on dl "ID de usuario 39905703 Person ID e0cffca8dc53ca4b5b8bc8338643044f Fecha de Regi…" at bounding box center [241, 176] width 166 height 117
copy dl "usuario 39905703"
click at [191, 136] on dd "39905703" at bounding box center [241, 134] width 166 height 13
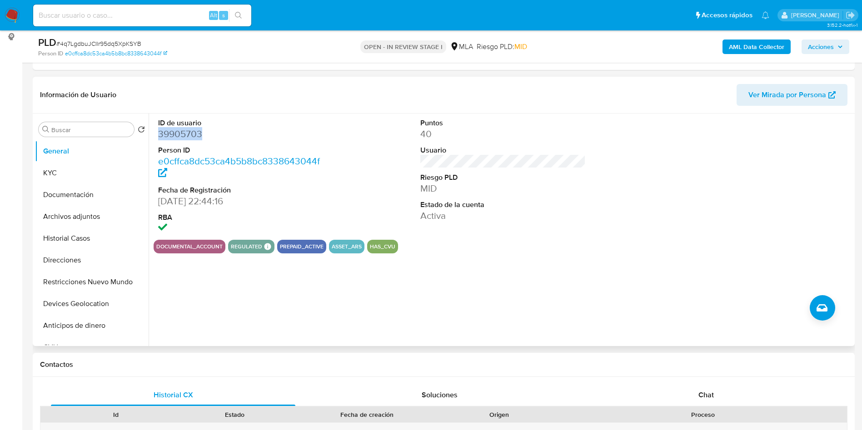
copy dd "39905703"
click at [84, 172] on button "KYC" at bounding box center [88, 173] width 106 height 22
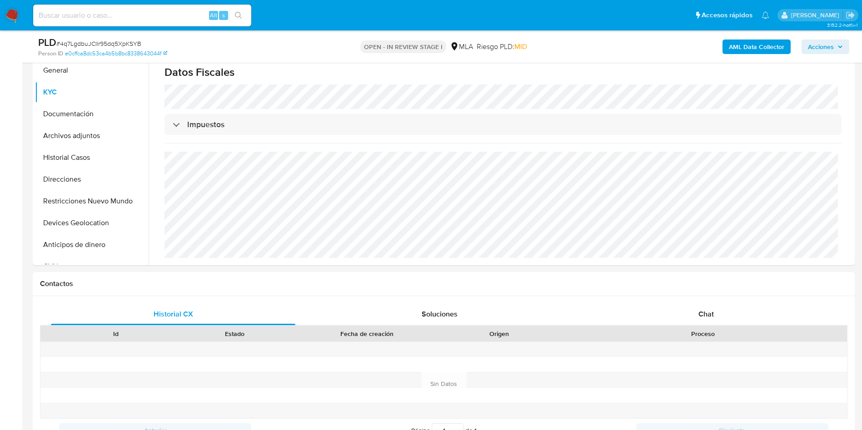
scroll to position [395, 0]
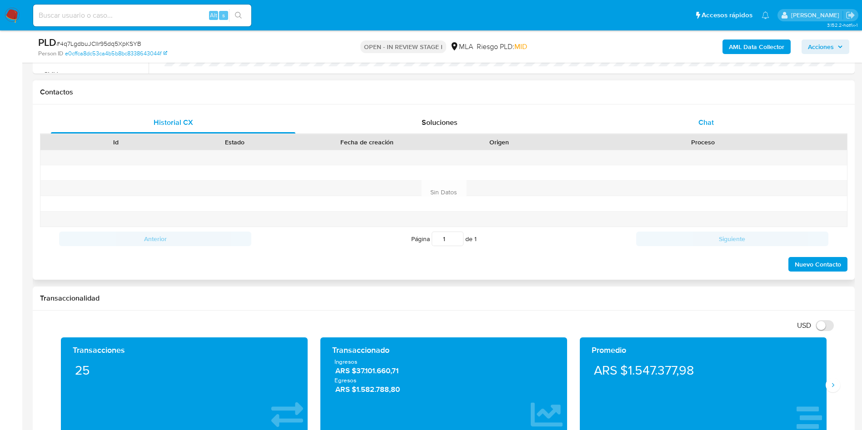
click at [721, 114] on div "Chat" at bounding box center [706, 123] width 244 height 22
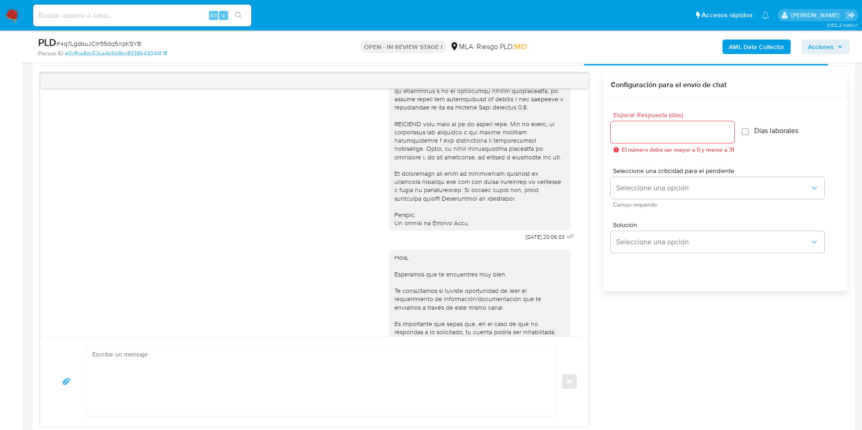
scroll to position [262, 0]
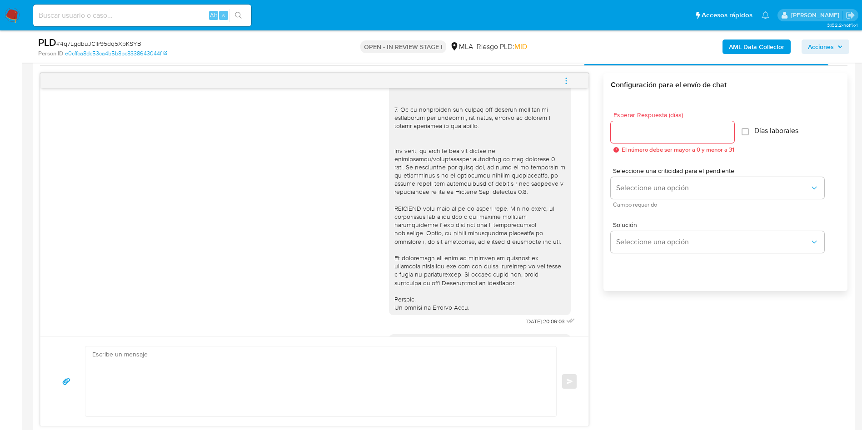
click at [562, 79] on icon "menu-action" at bounding box center [566, 81] width 8 height 8
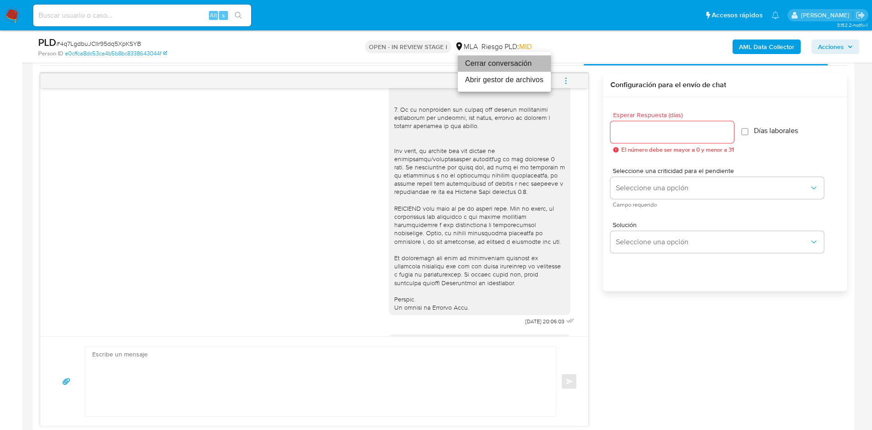
drag, startPoint x: 543, startPoint y: 65, endPoint x: 372, endPoint y: 7, distance: 180.6
click at [542, 65] on li "Cerrar conversación" at bounding box center [504, 63] width 93 height 16
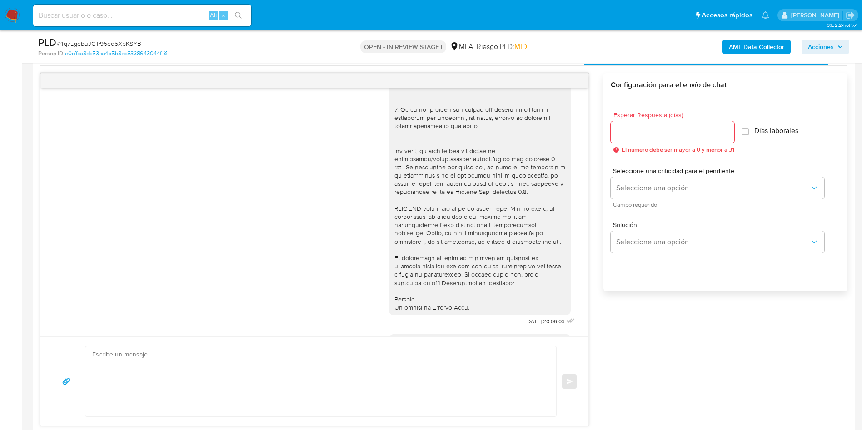
drag, startPoint x: 0, startPoint y: 224, endPoint x: 7, endPoint y: 218, distance: 9.0
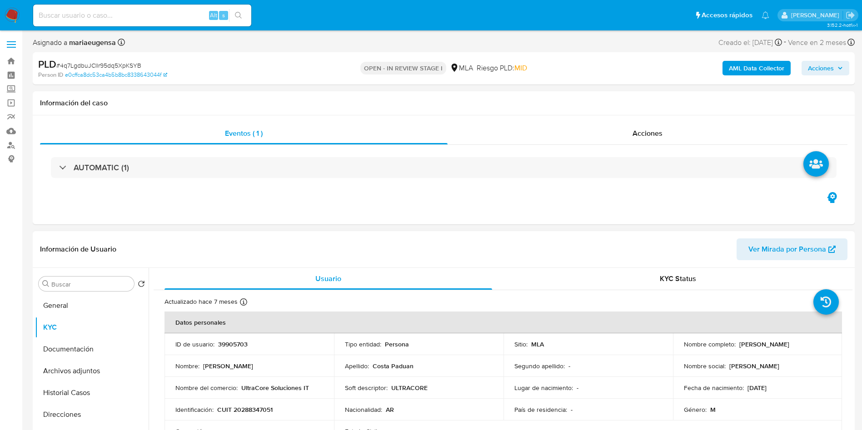
scroll to position [204, 0]
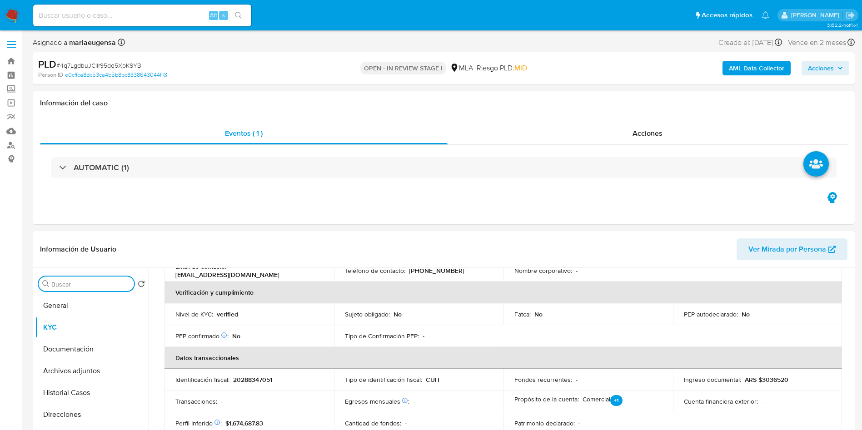
click at [54, 284] on input "Buscar" at bounding box center [90, 284] width 79 height 8
type input "arc"
click at [75, 322] on button "Archivos adjuntos" at bounding box center [88, 328] width 106 height 22
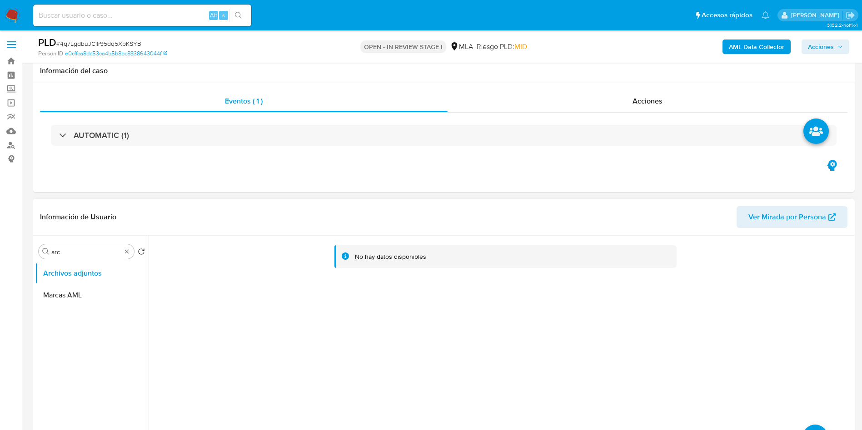
scroll to position [136, 0]
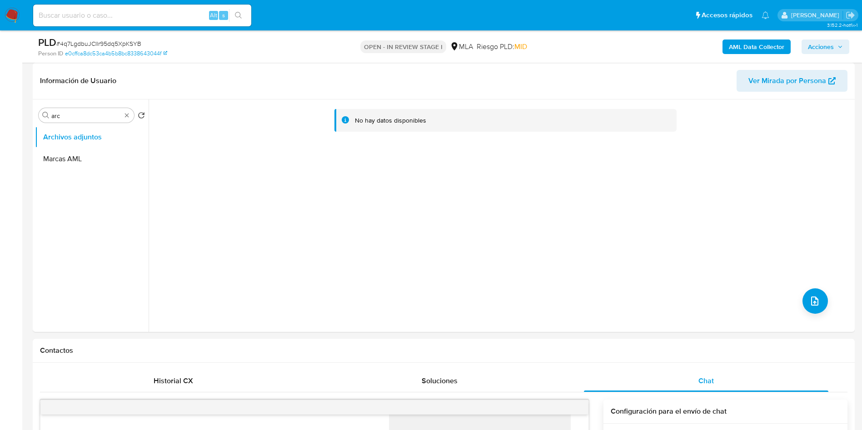
click at [738, 52] on b "AML Data Collector" at bounding box center [756, 47] width 55 height 15
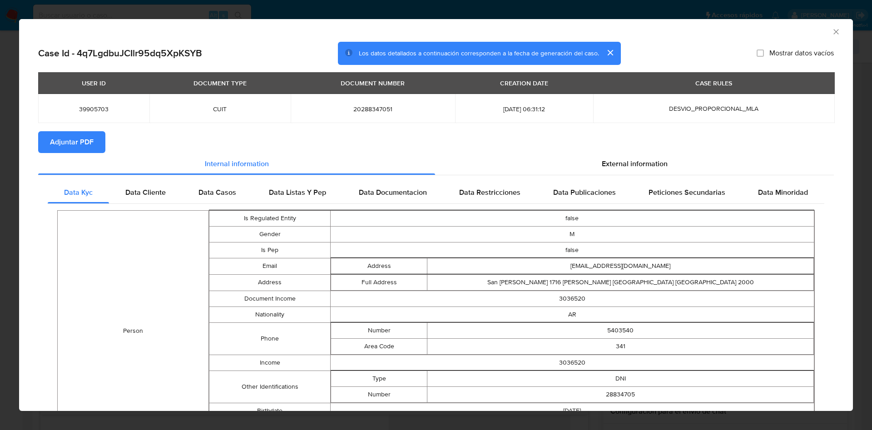
click at [100, 144] on button "Adjuntar PDF" at bounding box center [71, 142] width 67 height 22
click at [832, 30] on icon "Cerrar ventana" at bounding box center [836, 31] width 9 height 9
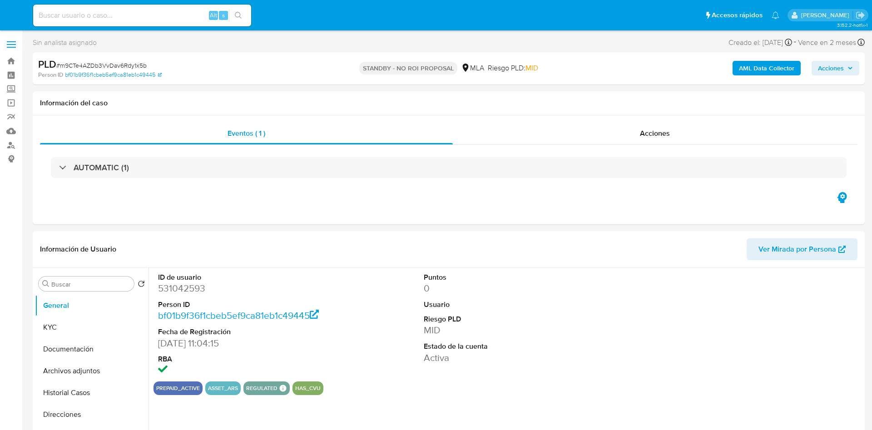
select select "10"
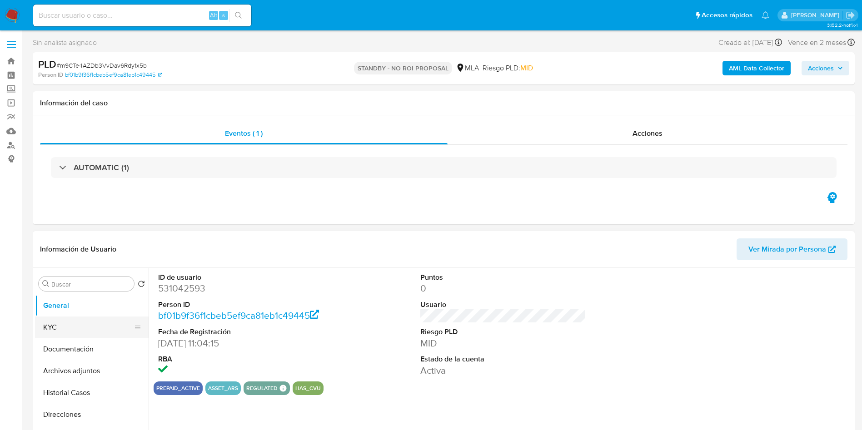
click at [80, 319] on button "KYC" at bounding box center [88, 328] width 106 height 22
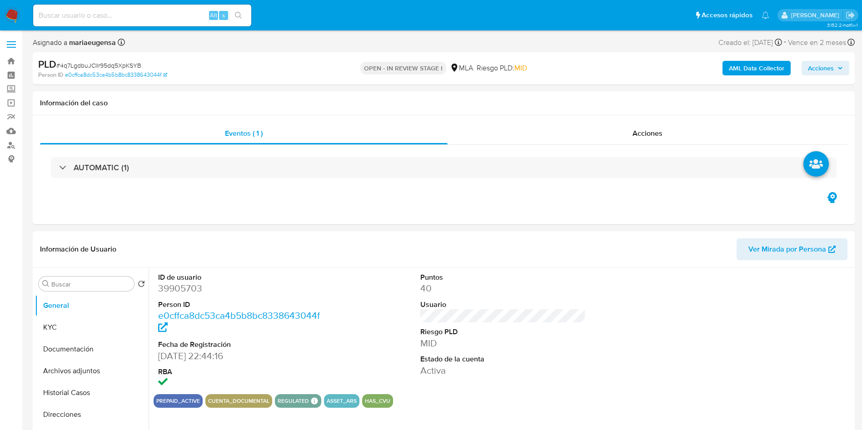
select select "10"
click at [88, 284] on input "Buscar" at bounding box center [90, 284] width 79 height 8
type input "arc"
click at [95, 323] on button "Archivos adjuntos" at bounding box center [88, 328] width 106 height 22
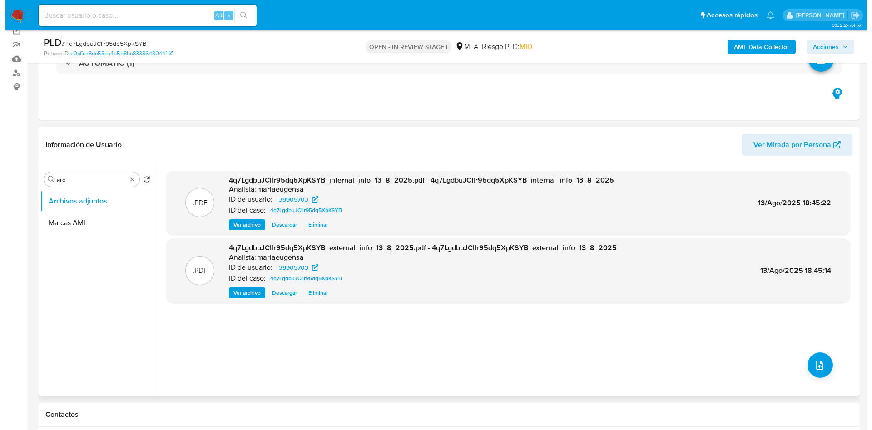
scroll to position [90, 0]
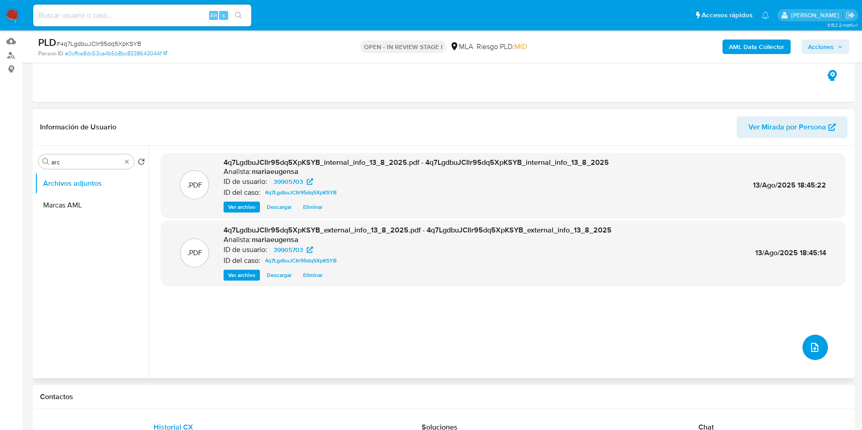
click at [812, 338] on button "upload-file" at bounding box center [814, 347] width 25 height 25
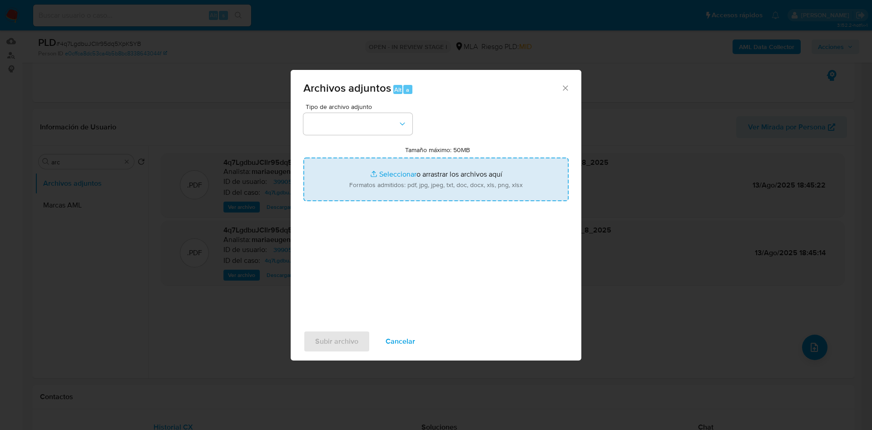
click at [383, 165] on input "Tamaño máximo: 50MB Seleccionar archivos" at bounding box center [436, 180] width 265 height 44
type input "C:\fakepath\Caselog 4q7LgdbuJCIlr95dq5XpKSYB_2025_07_18_11_49_08.docx"
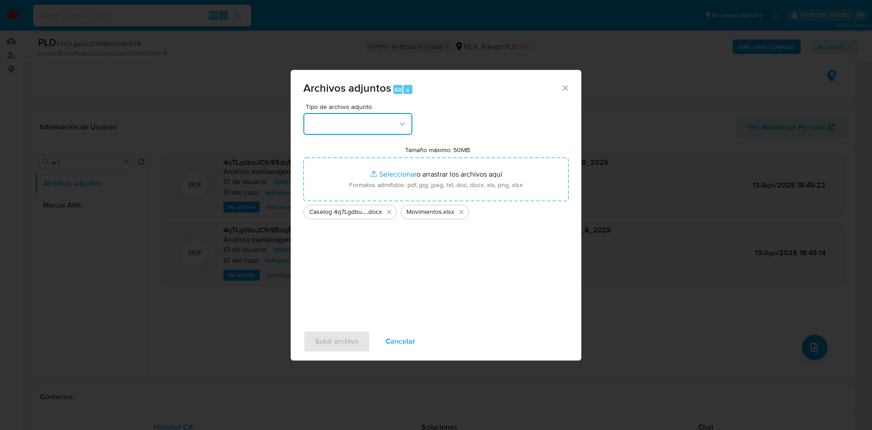
click at [319, 128] on button "button" at bounding box center [358, 124] width 109 height 22
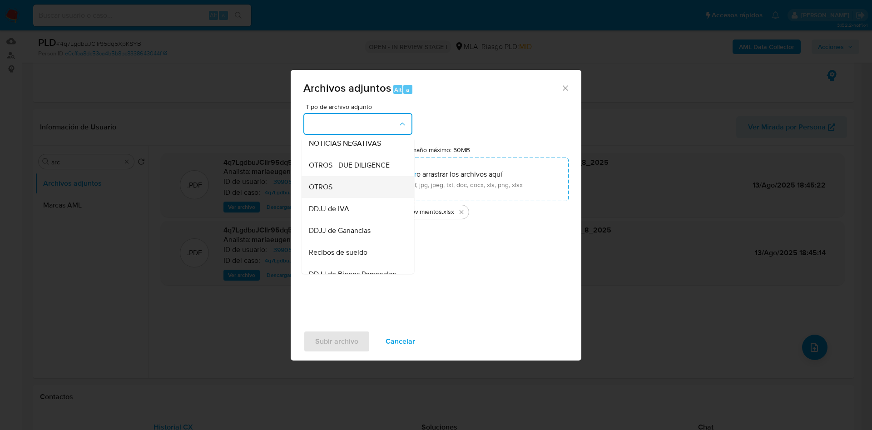
scroll to position [136, 0]
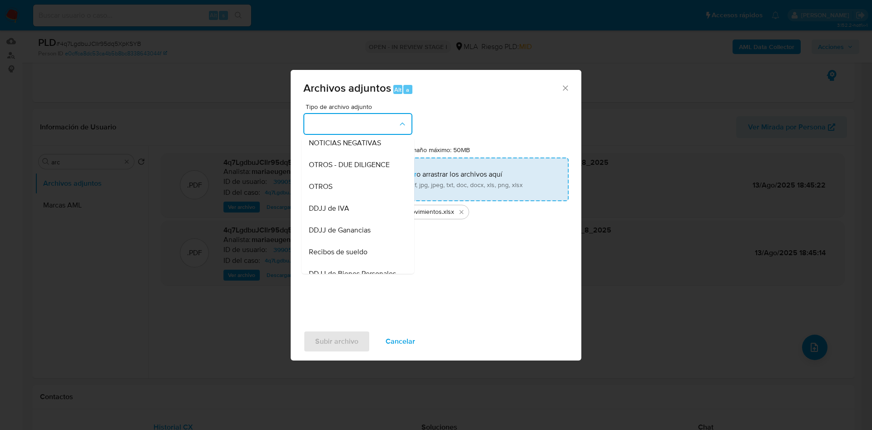
click at [331, 191] on span "OTROS" at bounding box center [321, 186] width 24 height 9
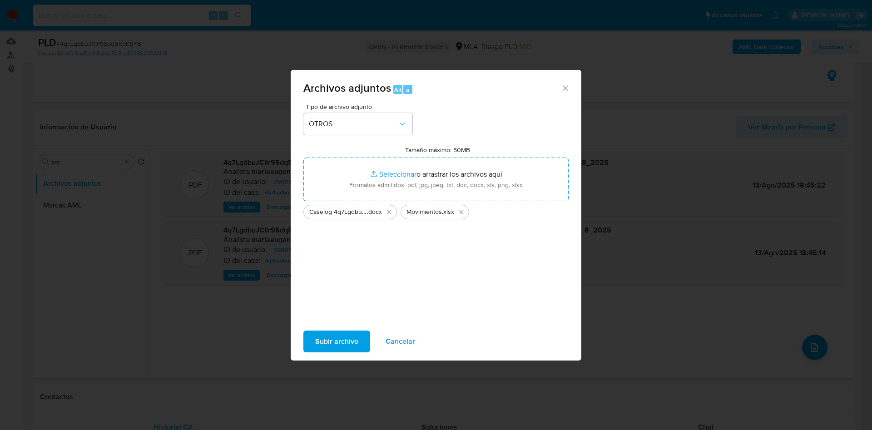
click at [345, 338] on span "Subir archivo" at bounding box center [336, 342] width 43 height 20
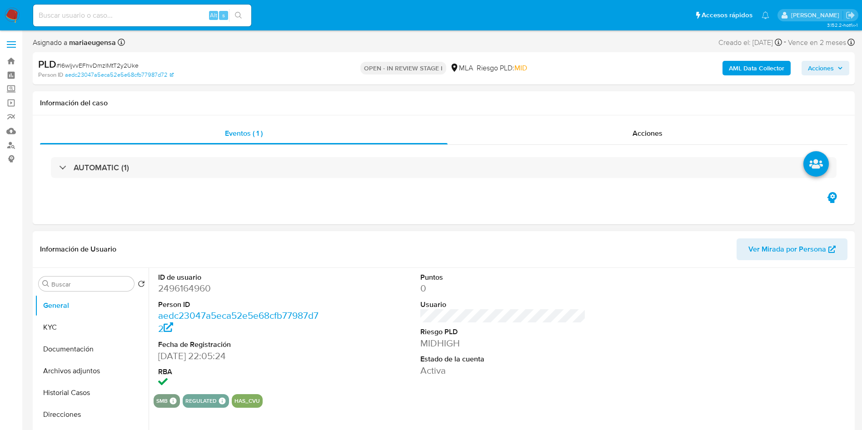
click at [197, 293] on dd "2496164960" at bounding box center [241, 288] width 166 height 13
click at [197, 292] on dd "2496164960" at bounding box center [241, 288] width 166 height 13
select select "10"
copy dd "2496164960"
click at [182, 287] on dd "2496164960" at bounding box center [241, 288] width 166 height 13
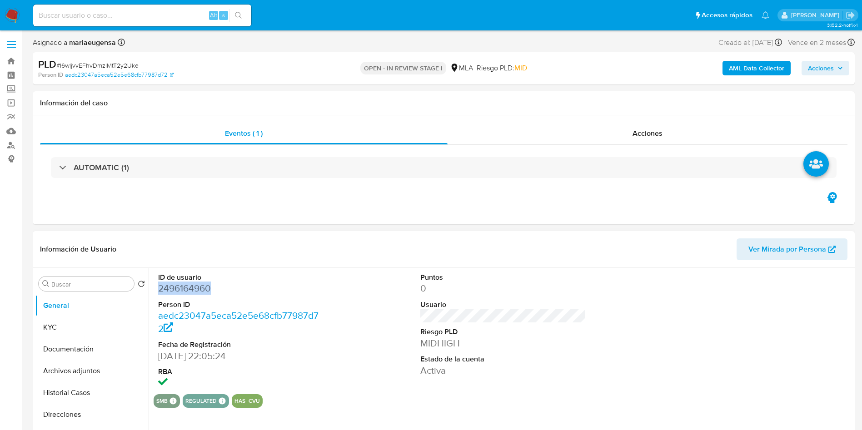
copy dd "2496164960"
click at [182, 287] on dd "2496164960" at bounding box center [241, 288] width 166 height 13
click at [109, 69] on span "# I6wljvvEFhvDmzIMtT2y2Uke" at bounding box center [97, 65] width 82 height 9
click at [109, 68] on span "# I6wljvvEFhvDmzIMtT2y2Uke" at bounding box center [97, 65] width 82 height 9
copy span "I6wljvvEFhvDmzIMtT2y2Uke"
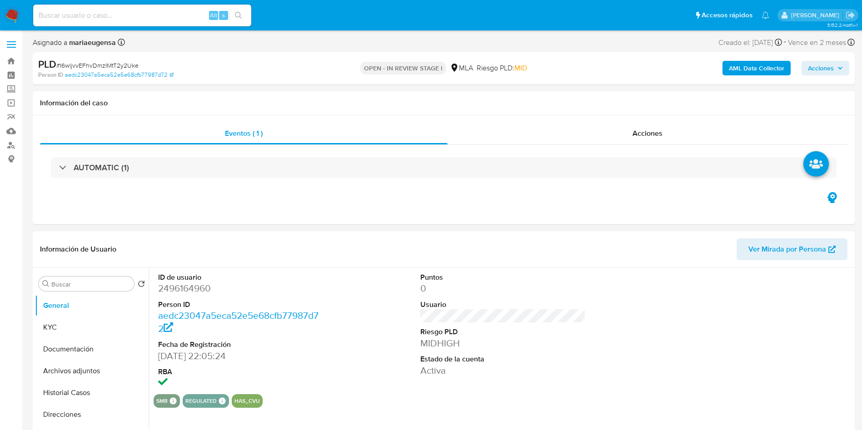
click at [195, 288] on dd "2496164960" at bounding box center [241, 288] width 166 height 13
copy dd "2496164960"
